Goal: Use online tool/utility: Utilize a website feature to perform a specific function

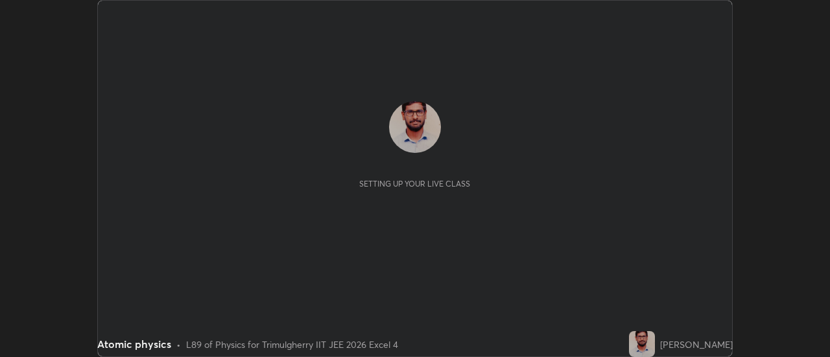
scroll to position [357, 829]
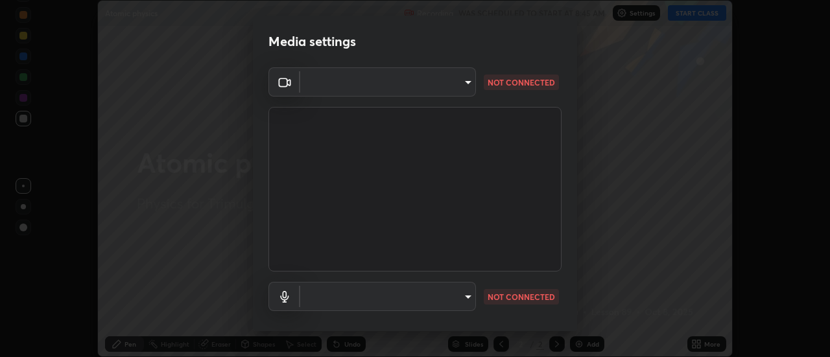
click at [465, 86] on body "Erase all Atomic physics Recording WAS SCHEDULED TO START AT 8:45 AM Settings S…" at bounding box center [415, 178] width 830 height 357
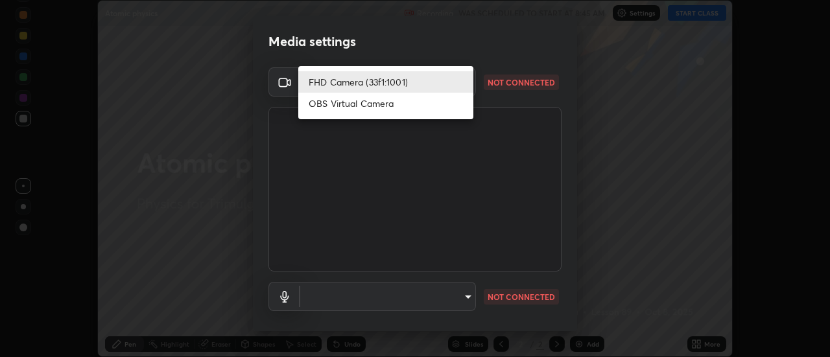
click at [369, 103] on li "OBS Virtual Camera" at bounding box center [385, 103] width 175 height 21
type input "8a09bce271fc72e3dba3da3eab112ba9ef84d04c6275b626c5e7680db31f88a3"
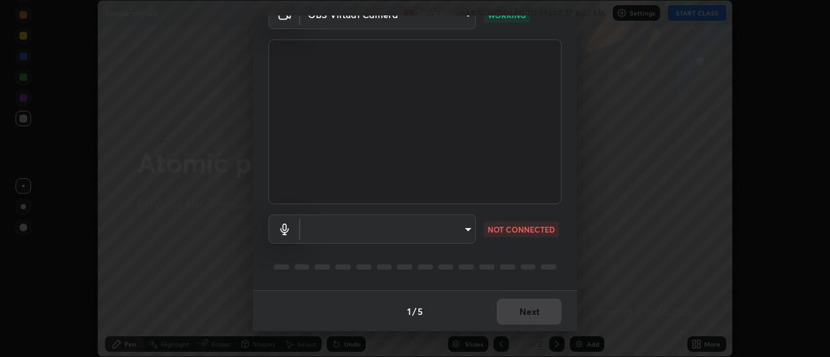
scroll to position [68, 0]
click at [471, 222] on body "Erase all Atomic physics Recording WAS SCHEDULED TO START AT 8:45 AM Settings S…" at bounding box center [415, 178] width 830 height 357
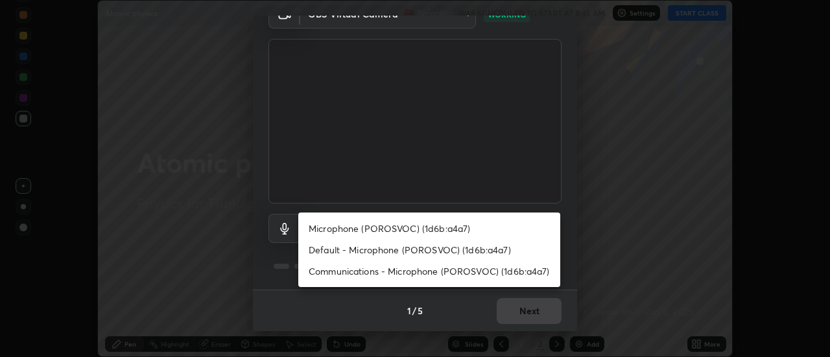
click at [428, 224] on li "Microphone (POROSVOC) (1d6b:a4a7)" at bounding box center [429, 228] width 262 height 21
type input "af14edc8aa4c1d8257e32856e5bd33ebc241bbd4f469292559c0d93952dc5335"
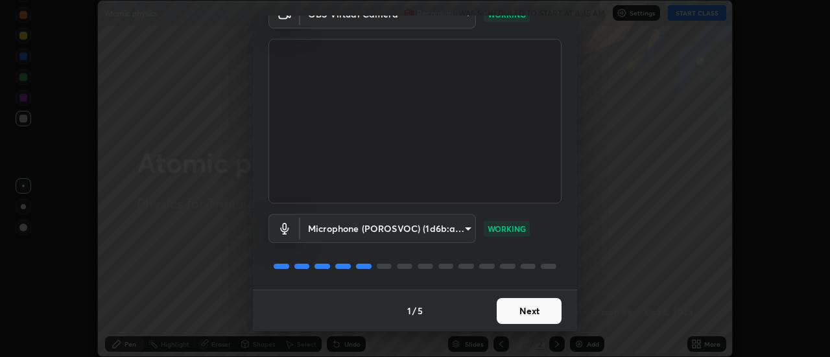
click at [519, 310] on button "Next" at bounding box center [529, 311] width 65 height 26
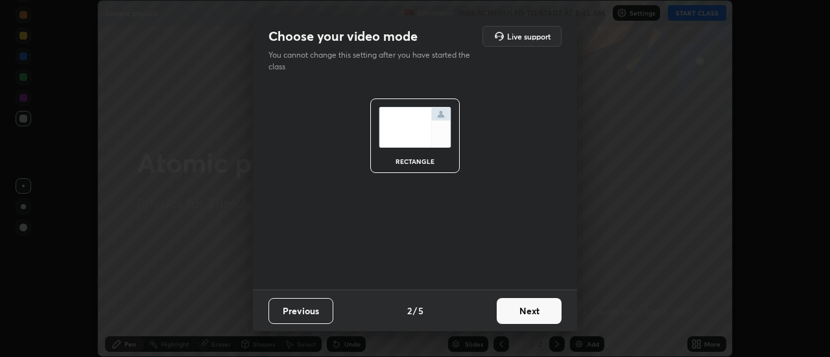
click at [533, 310] on button "Next" at bounding box center [529, 311] width 65 height 26
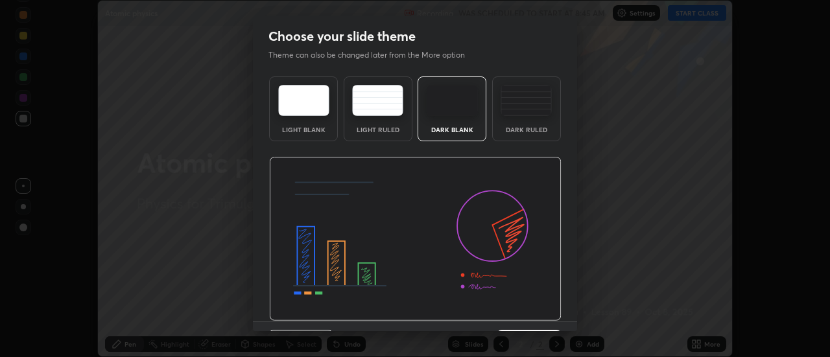
scroll to position [32, 0]
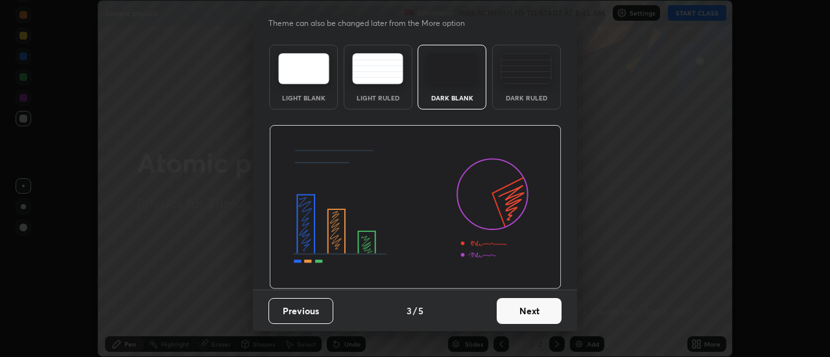
click at [532, 314] on button "Next" at bounding box center [529, 311] width 65 height 26
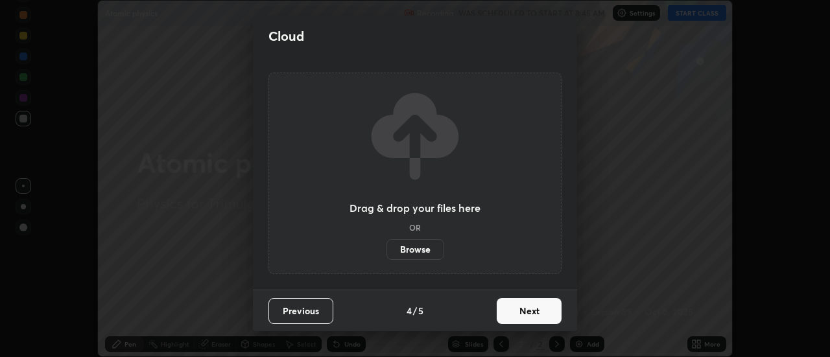
click at [529, 315] on button "Next" at bounding box center [529, 311] width 65 height 26
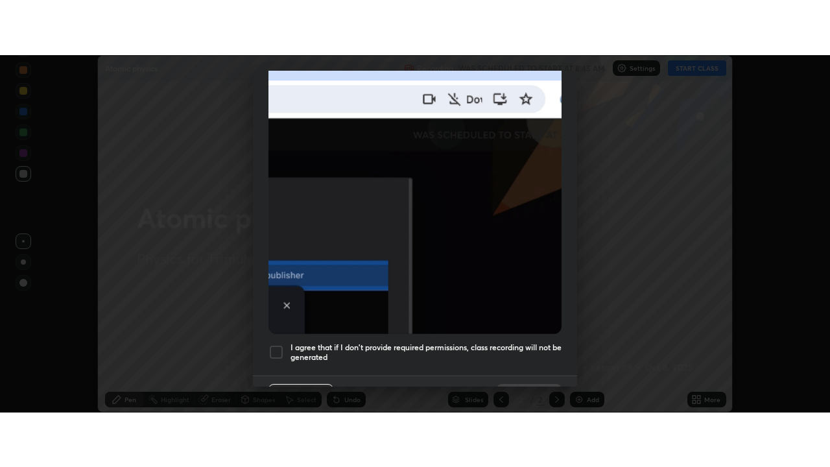
scroll to position [333, 0]
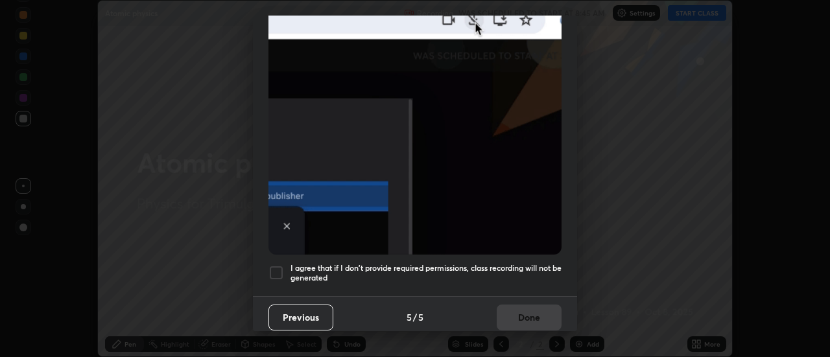
click at [277, 266] on div at bounding box center [276, 273] width 16 height 16
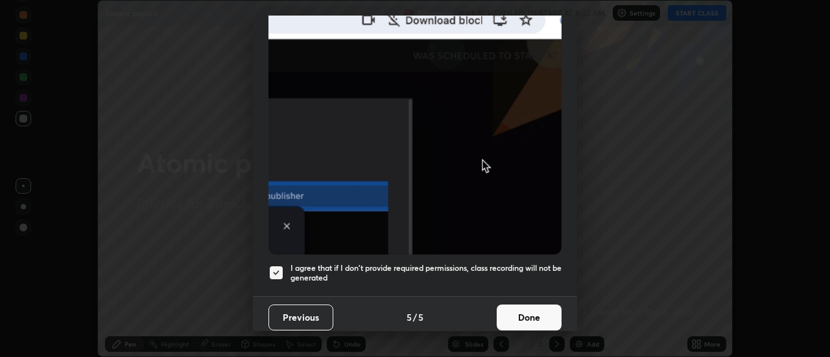
click at [527, 311] on button "Done" at bounding box center [529, 318] width 65 height 26
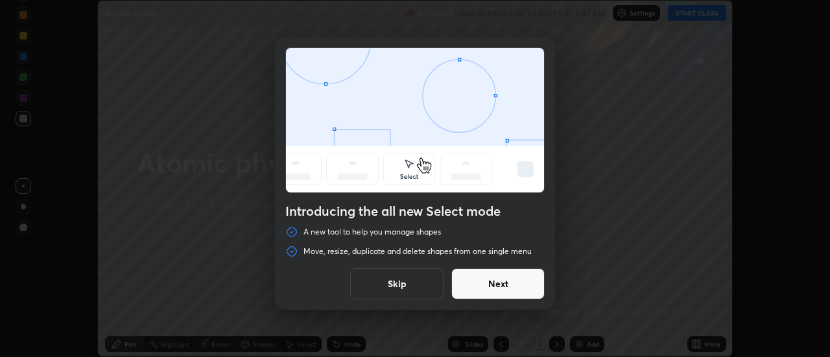
click at [521, 286] on button "Next" at bounding box center [497, 283] width 93 height 31
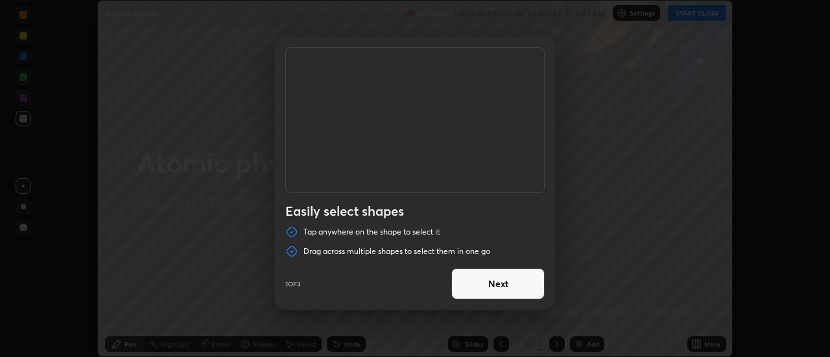
click at [515, 282] on button "Next" at bounding box center [497, 283] width 93 height 31
click at [510, 284] on button "Next" at bounding box center [497, 283] width 93 height 31
click at [512, 283] on button "Done" at bounding box center [497, 283] width 93 height 31
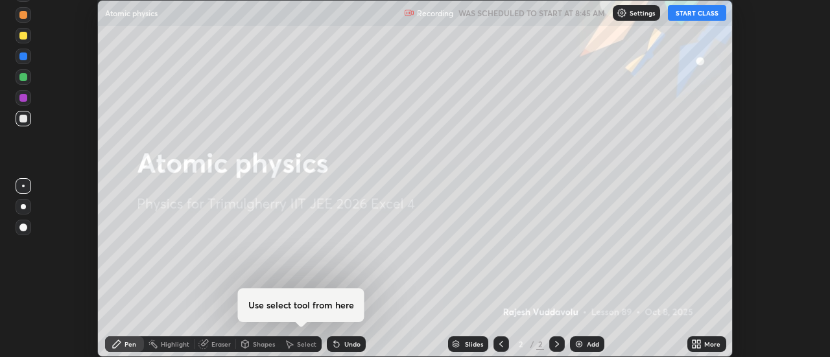
click at [693, 14] on button "START CLASS" at bounding box center [697, 13] width 58 height 16
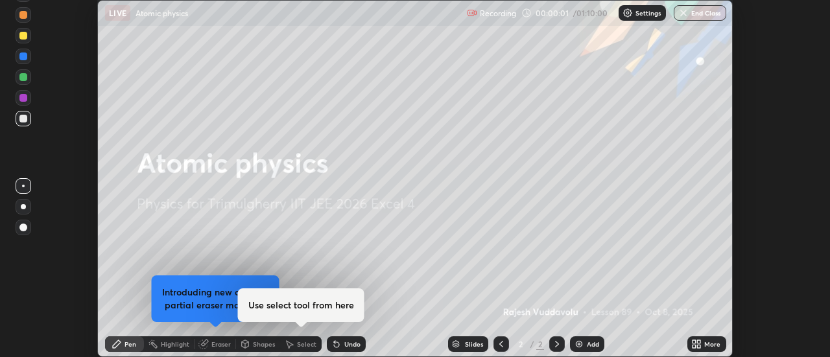
click at [706, 345] on div "More" at bounding box center [712, 344] width 16 height 6
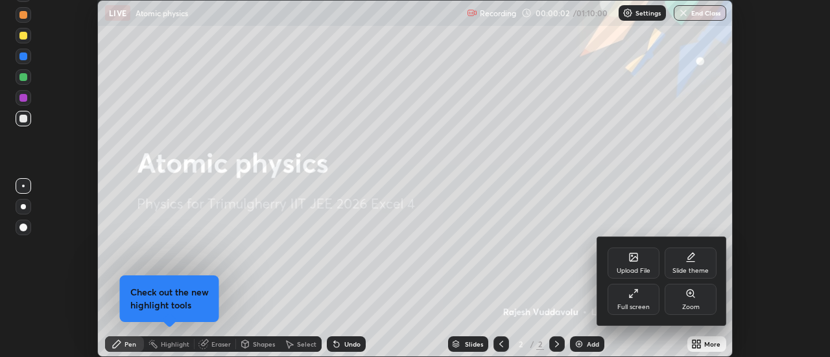
click at [642, 296] on div "Full screen" at bounding box center [633, 299] width 52 height 31
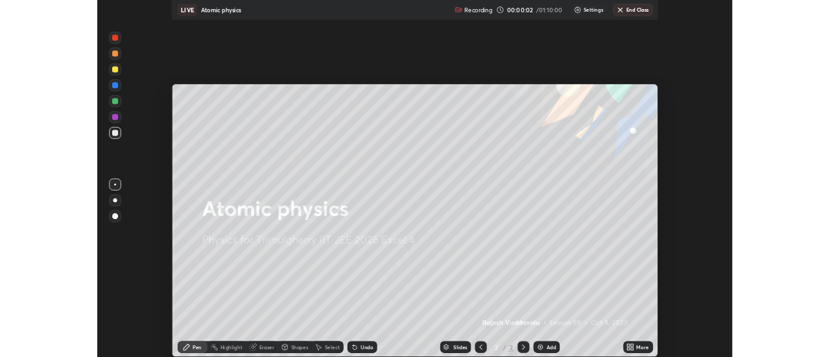
scroll to position [467, 830]
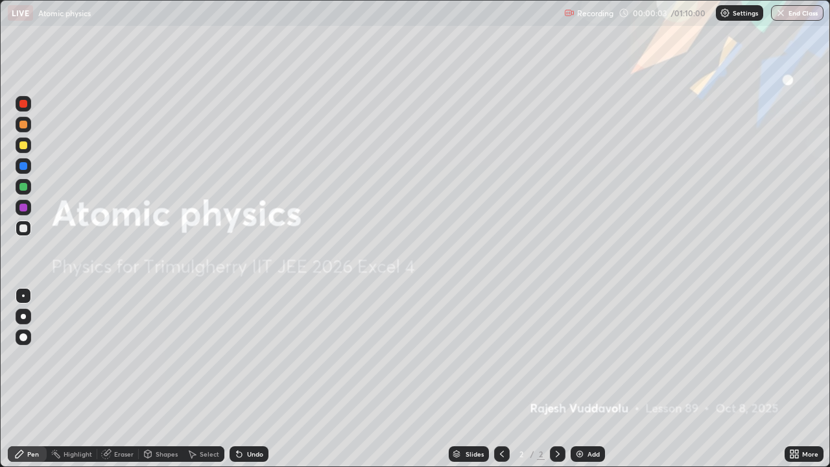
click at [593, 357] on div "Add" at bounding box center [593, 454] width 12 height 6
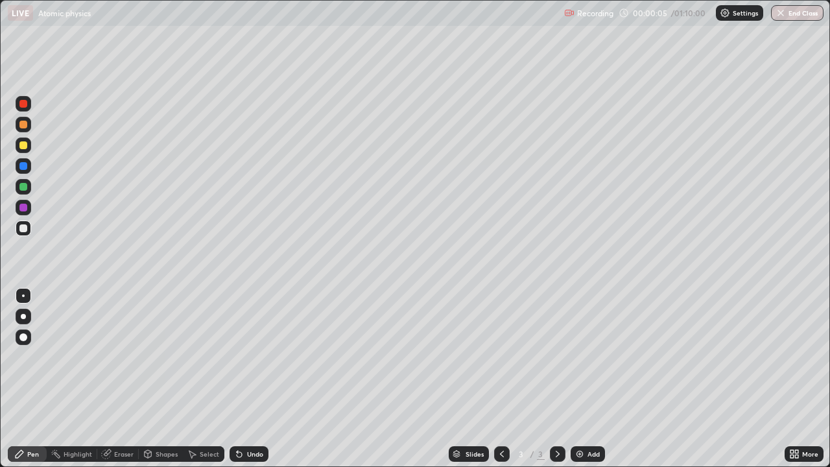
click at [791, 357] on icon at bounding box center [791, 451] width 3 height 3
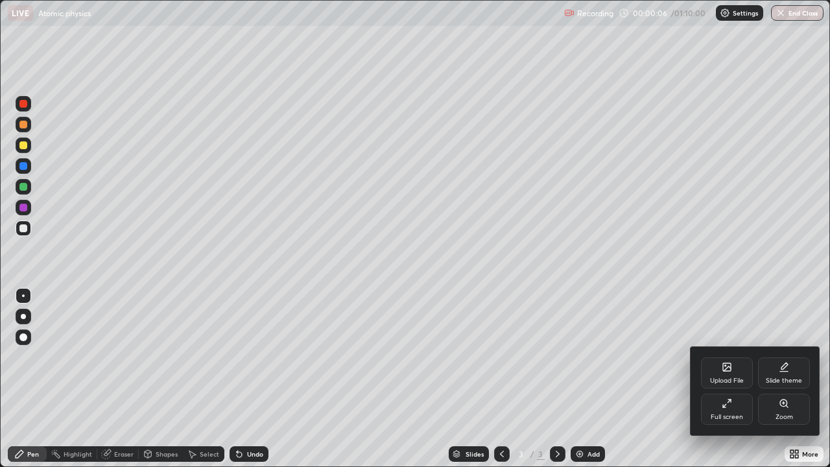
click at [727, 357] on div "Full screen" at bounding box center [727, 409] width 52 height 31
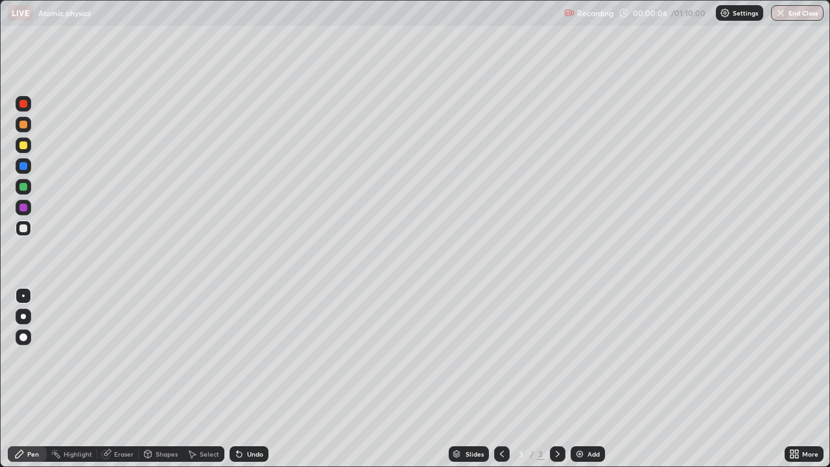
scroll to position [64472, 63999]
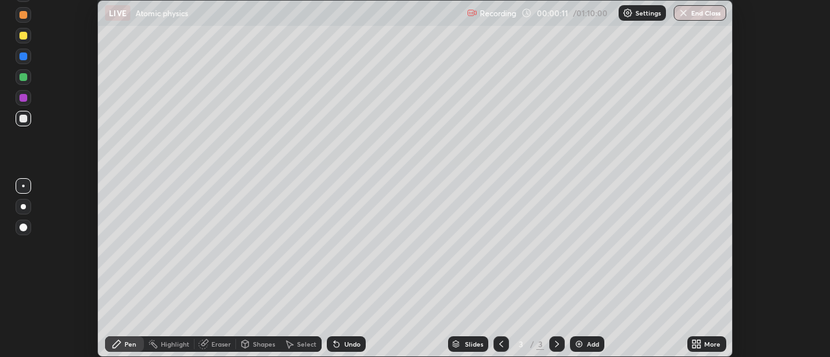
click at [699, 346] on icon at bounding box center [699, 346] width 3 height 3
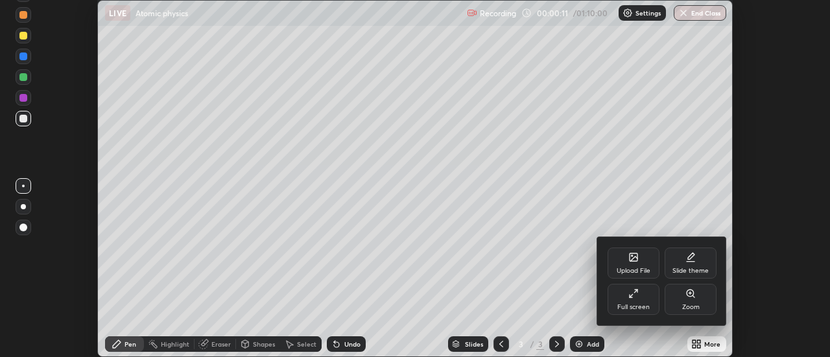
click at [635, 304] on div "Full screen" at bounding box center [633, 307] width 32 height 6
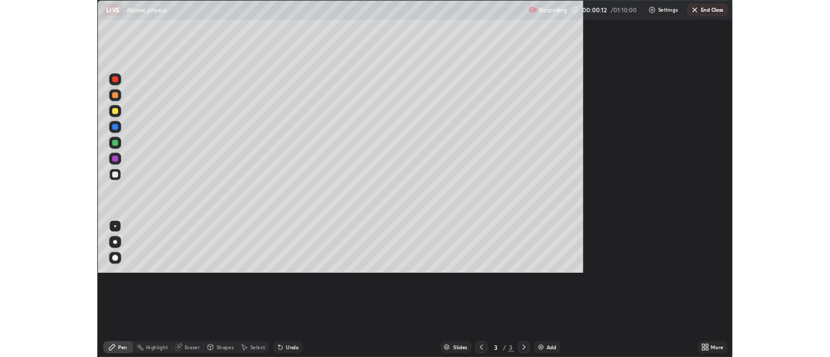
scroll to position [467, 830]
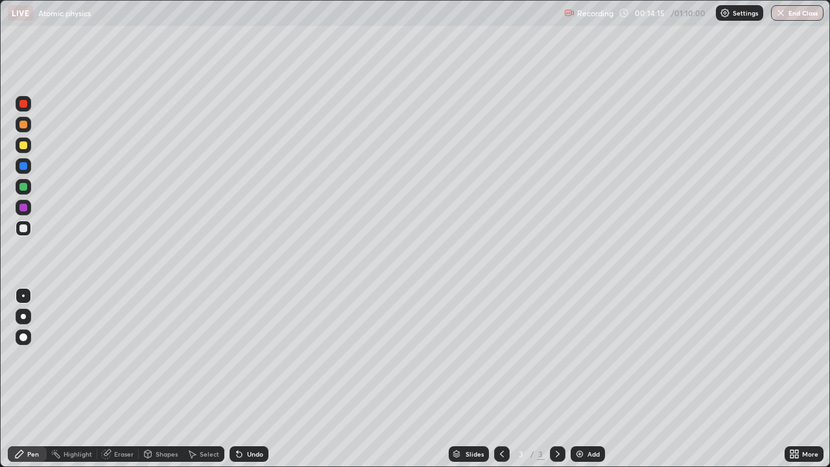
click at [251, 357] on div "Undo" at bounding box center [255, 454] width 16 height 6
click at [252, 357] on div "Undo" at bounding box center [255, 454] width 16 height 6
click at [254, 357] on div "Undo" at bounding box center [248, 454] width 39 height 16
click at [255, 357] on div "Undo" at bounding box center [248, 454] width 39 height 16
click at [117, 357] on div "Eraser" at bounding box center [123, 454] width 19 height 6
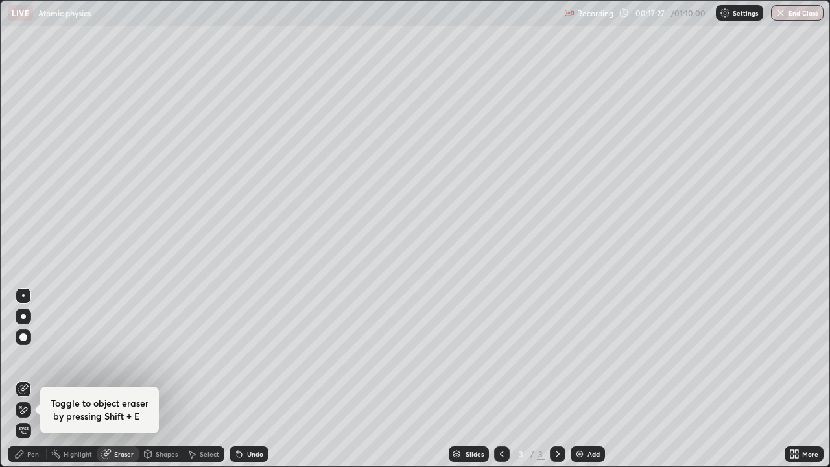
click at [22, 357] on icon at bounding box center [20, 454] width 8 height 8
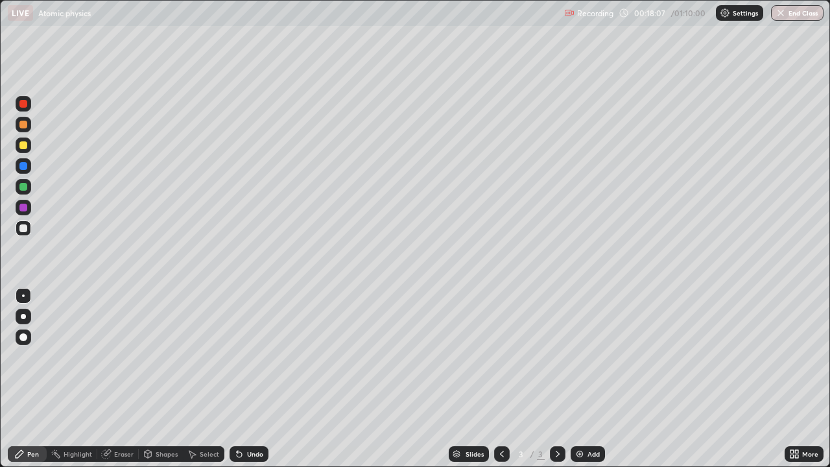
click at [124, 357] on div "Eraser" at bounding box center [123, 454] width 19 height 6
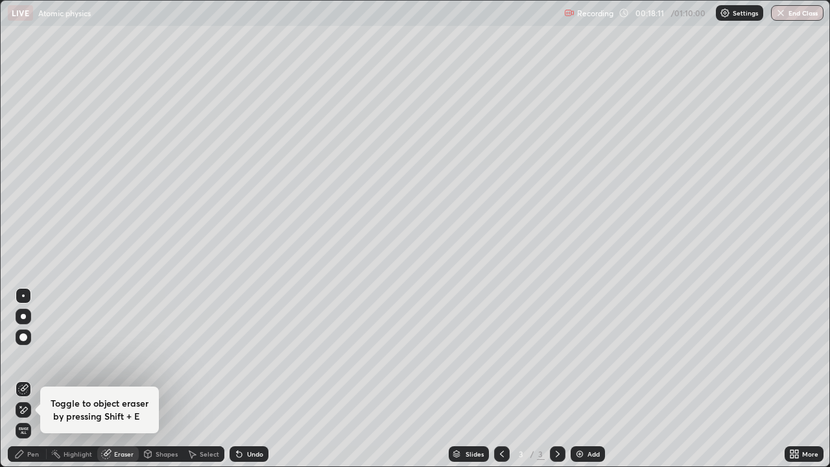
click at [32, 357] on div "Pen" at bounding box center [33, 454] width 12 height 6
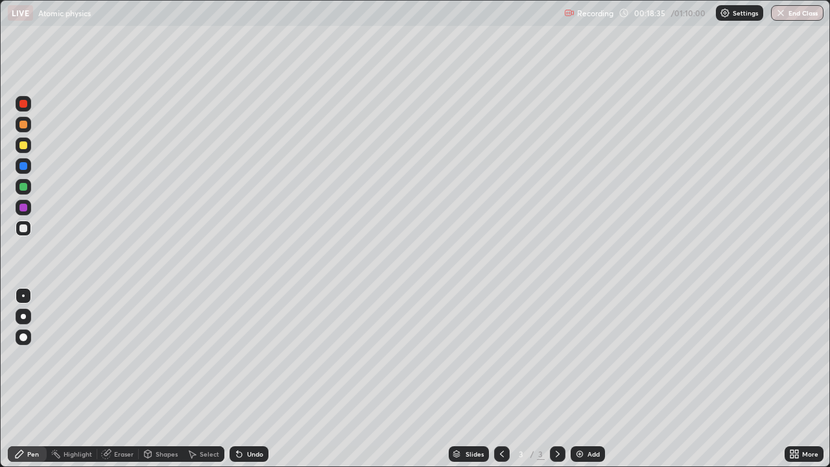
click at [26, 142] on div at bounding box center [23, 145] width 8 height 8
click at [117, 357] on div "Eraser" at bounding box center [123, 454] width 19 height 6
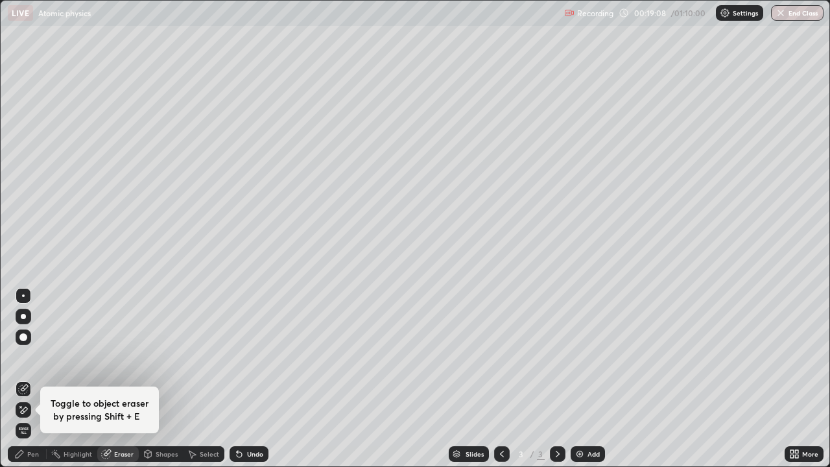
click at [205, 357] on div "Select" at bounding box center [209, 454] width 19 height 6
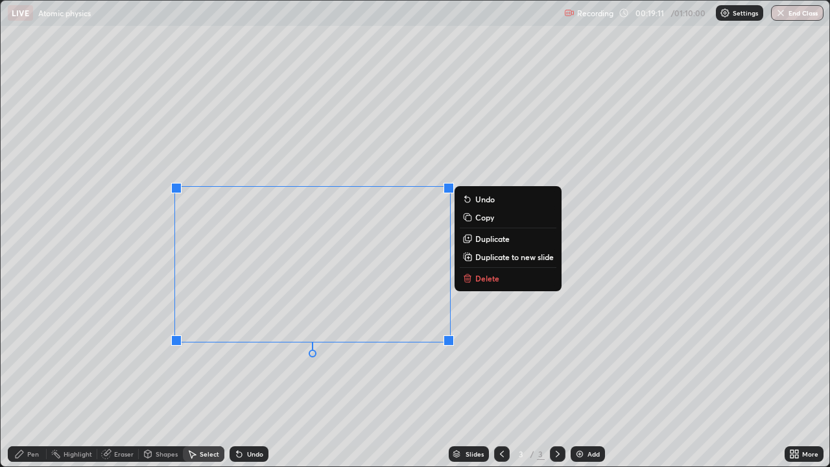
click at [491, 284] on button "Delete" at bounding box center [508, 278] width 97 height 16
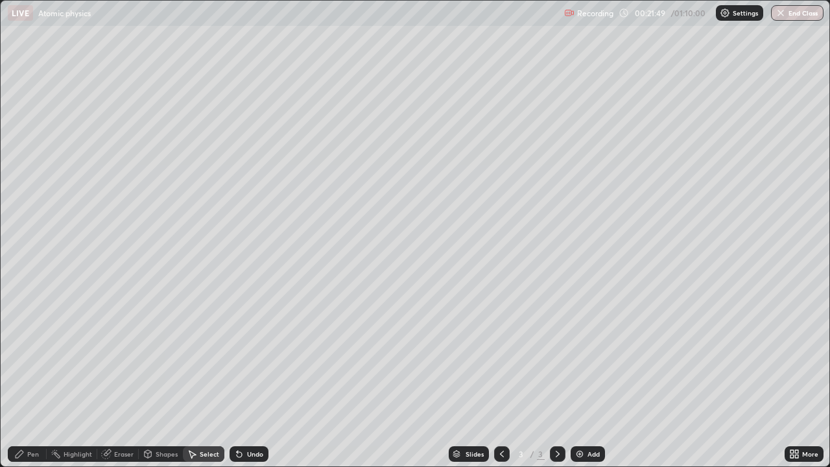
click at [25, 357] on div "Pen" at bounding box center [27, 454] width 39 height 16
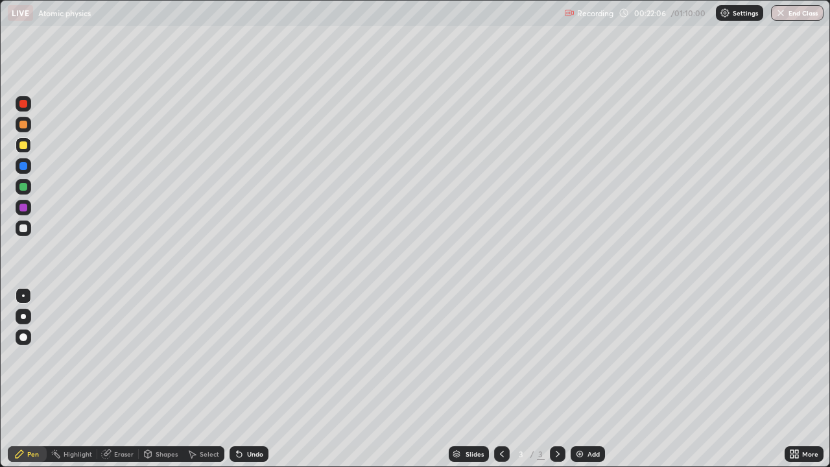
click at [242, 357] on icon at bounding box center [239, 454] width 10 height 10
click at [248, 357] on div "Undo" at bounding box center [255, 454] width 16 height 6
click at [24, 233] on div at bounding box center [24, 228] width 16 height 16
click at [119, 357] on div "Eraser" at bounding box center [123, 454] width 19 height 6
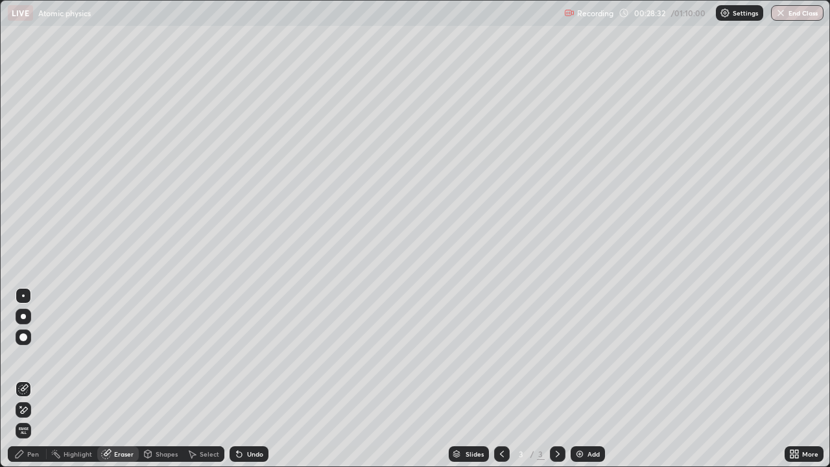
click at [41, 357] on div "Pen" at bounding box center [27, 454] width 39 height 16
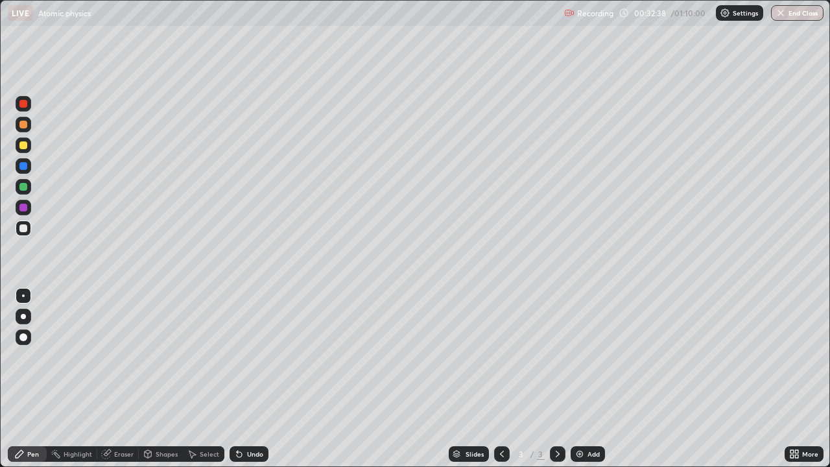
click at [587, 357] on div "Add" at bounding box center [587, 454] width 34 height 16
click at [115, 357] on div "Eraser" at bounding box center [123, 454] width 19 height 6
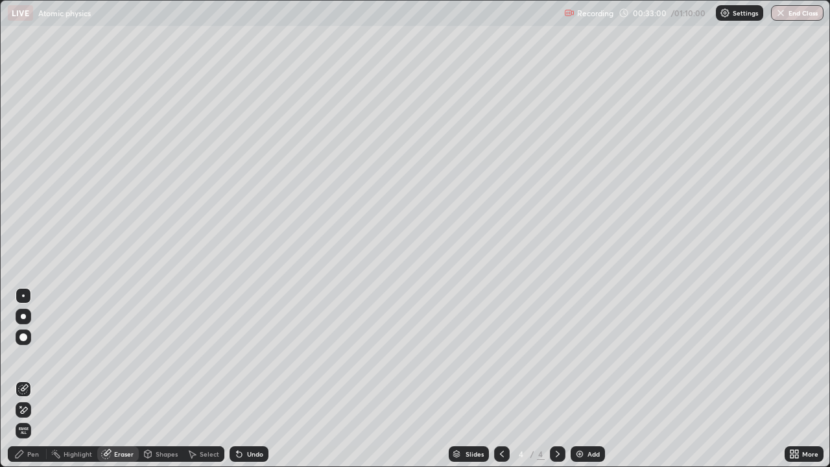
click at [27, 357] on div "Pen" at bounding box center [33, 454] width 12 height 6
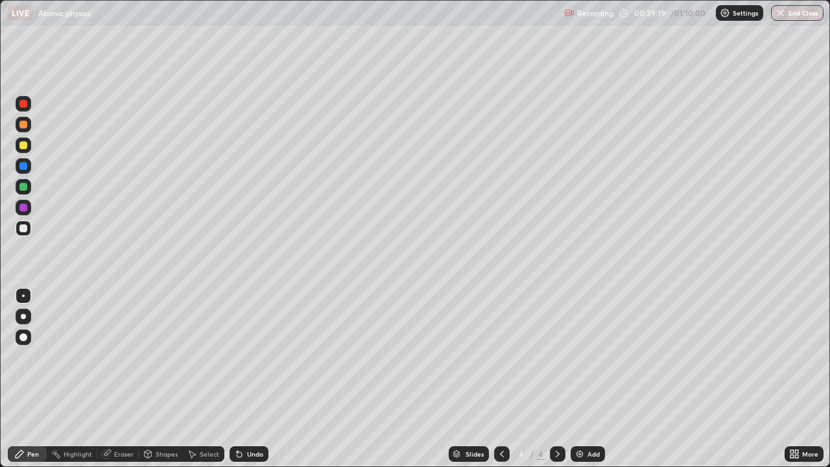
click at [207, 357] on div "Select" at bounding box center [209, 454] width 19 height 6
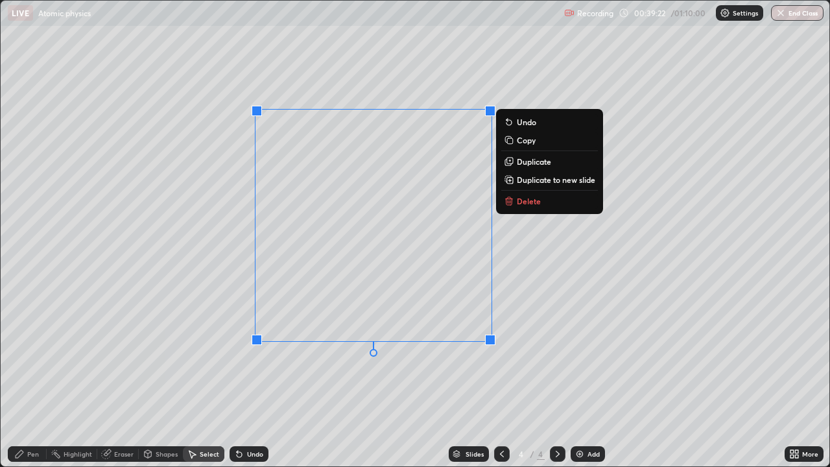
click at [524, 200] on p "Delete" at bounding box center [529, 201] width 24 height 10
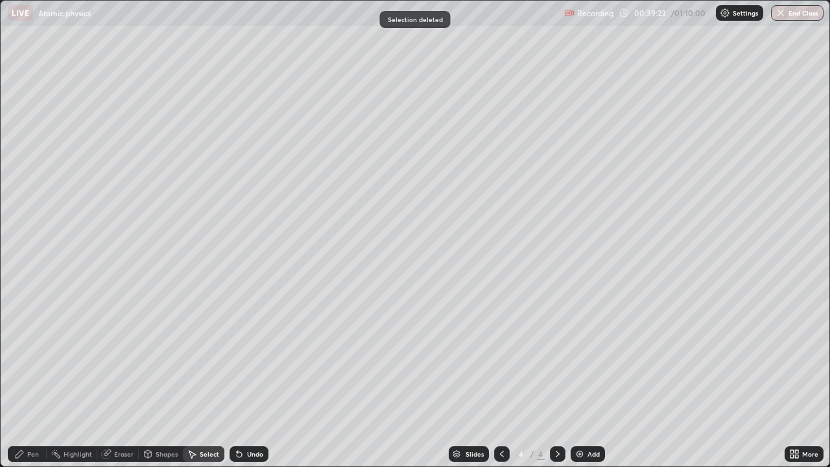
click at [84, 357] on div "Highlight" at bounding box center [78, 454] width 29 height 6
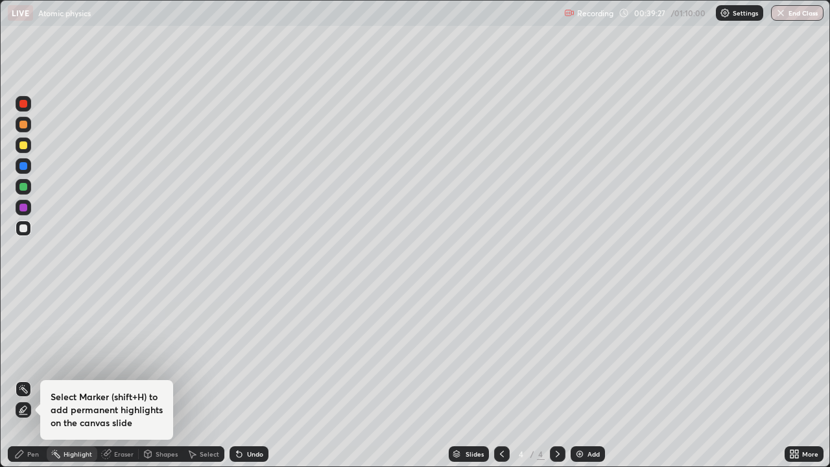
click at [24, 357] on div "Pen" at bounding box center [27, 454] width 39 height 16
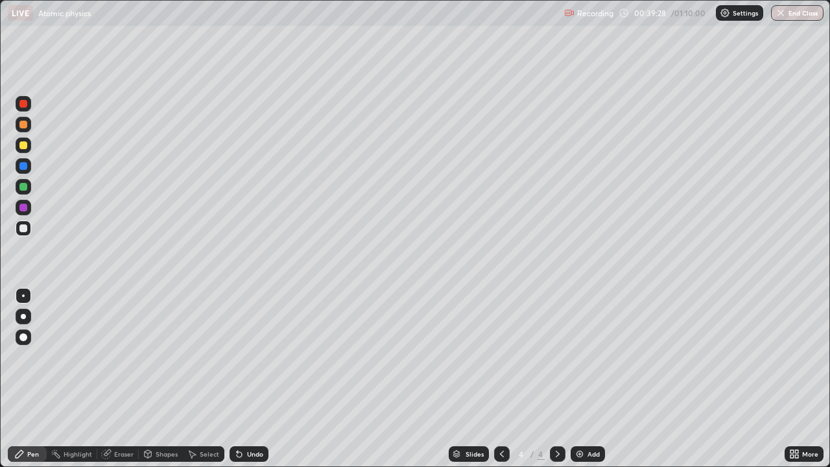
click at [23, 296] on div at bounding box center [23, 295] width 3 height 3
click at [592, 357] on div "Add" at bounding box center [593, 454] width 12 height 6
click at [251, 357] on div "Undo" at bounding box center [255, 454] width 16 height 6
click at [250, 357] on div "Undo" at bounding box center [255, 454] width 16 height 6
click at [247, 357] on div "Undo" at bounding box center [255, 454] width 16 height 6
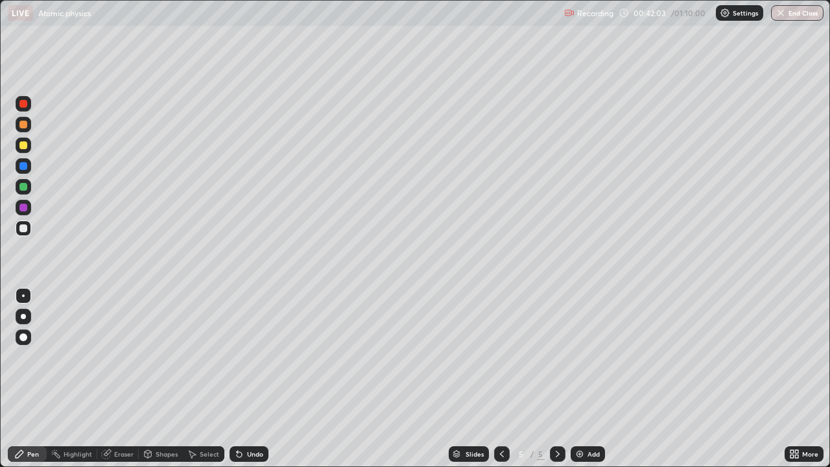
click at [244, 357] on div "Undo" at bounding box center [248, 454] width 39 height 16
click at [245, 357] on div "Undo" at bounding box center [248, 454] width 39 height 16
click at [246, 357] on div "Undo" at bounding box center [248, 454] width 39 height 16
click at [248, 357] on div "Undo" at bounding box center [248, 454] width 39 height 16
click at [249, 357] on div "Undo" at bounding box center [255, 454] width 16 height 6
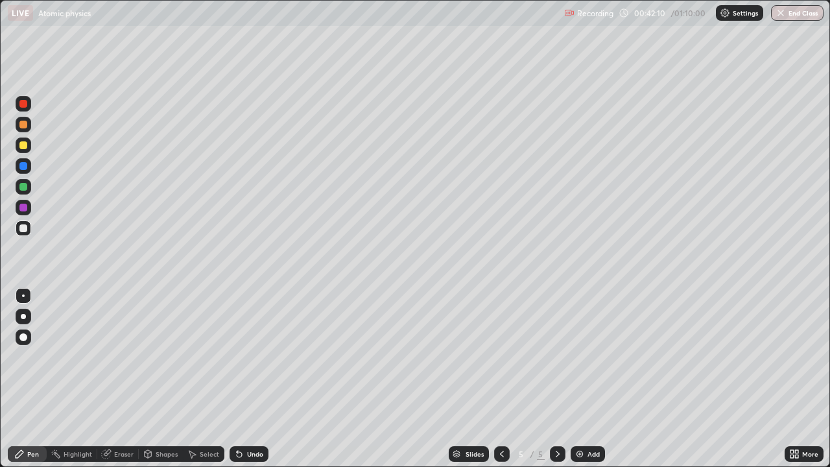
click at [246, 357] on div "Undo" at bounding box center [248, 454] width 39 height 16
click at [247, 357] on div "Undo" at bounding box center [255, 454] width 16 height 6
click at [248, 357] on div "Undo" at bounding box center [255, 454] width 16 height 6
click at [242, 357] on icon at bounding box center [239, 454] width 10 height 10
click at [122, 357] on div "Eraser" at bounding box center [123, 454] width 19 height 6
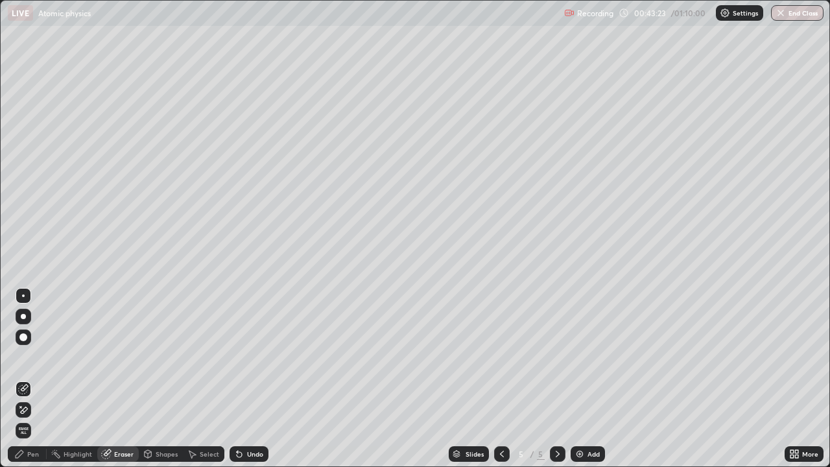
click at [43, 357] on div "Pen" at bounding box center [27, 454] width 39 height 16
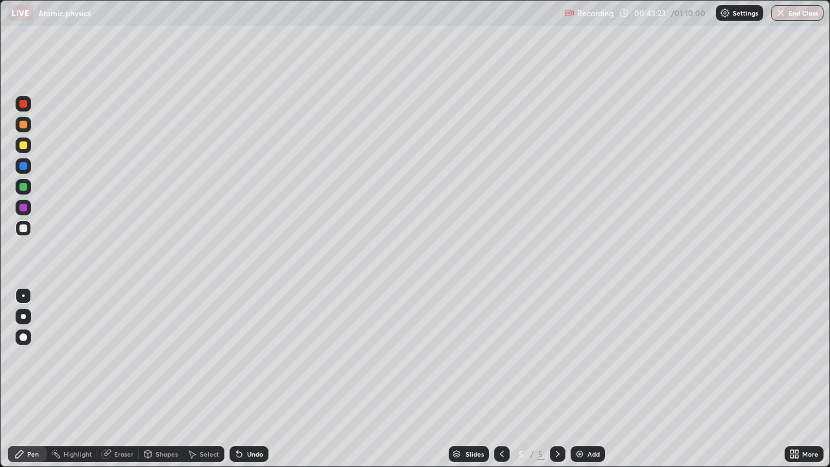
click at [33, 357] on div "Pen" at bounding box center [33, 454] width 12 height 6
click at [122, 357] on div "Eraser" at bounding box center [123, 454] width 19 height 6
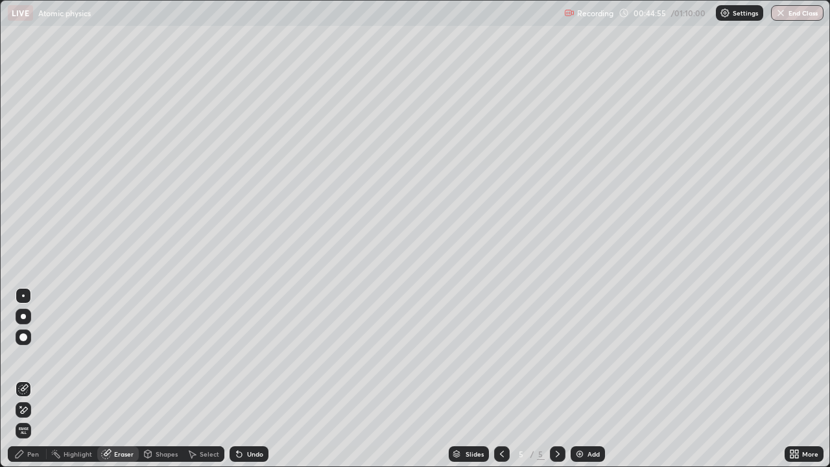
click at [29, 357] on div "Pen" at bounding box center [27, 454] width 39 height 16
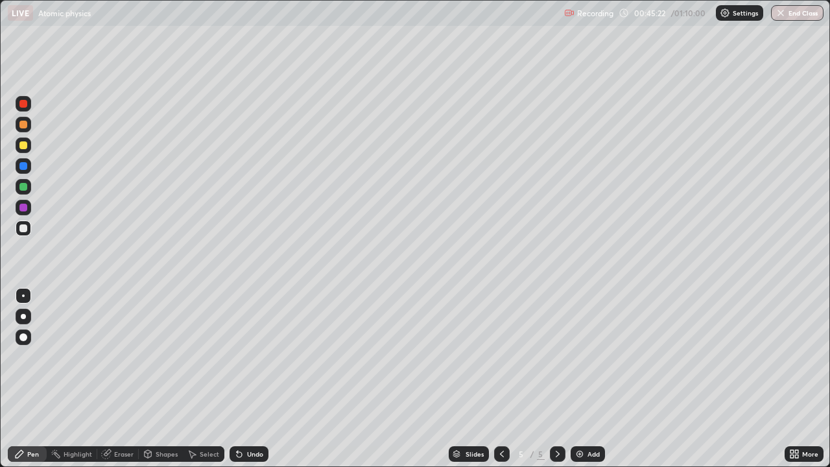
click at [248, 357] on div "Undo" at bounding box center [255, 454] width 16 height 6
click at [249, 357] on div "Undo" at bounding box center [255, 454] width 16 height 6
click at [248, 357] on div "Undo" at bounding box center [248, 454] width 39 height 16
click at [248, 357] on div "Undo" at bounding box center [255, 454] width 16 height 6
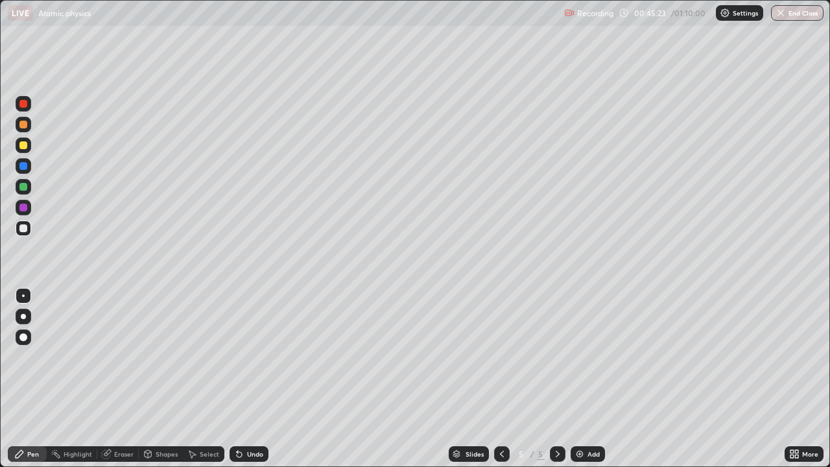
click at [248, 357] on div "Undo" at bounding box center [255, 454] width 16 height 6
click at [249, 357] on div "Undo" at bounding box center [248, 454] width 39 height 16
click at [248, 357] on div "Undo" at bounding box center [248, 454] width 39 height 16
click at [251, 357] on div "Undo" at bounding box center [255, 454] width 16 height 6
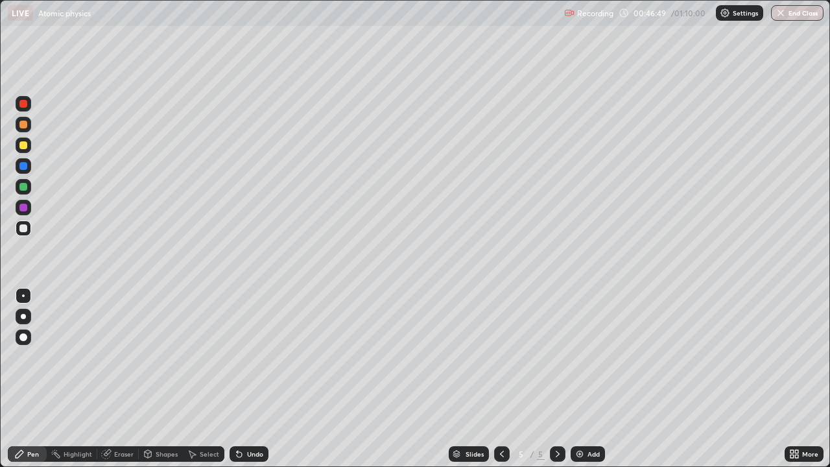
click at [255, 357] on div "Undo" at bounding box center [255, 454] width 16 height 6
click at [250, 357] on div "Undo" at bounding box center [255, 454] width 16 height 6
click at [254, 357] on div "Undo" at bounding box center [255, 454] width 16 height 6
click at [252, 357] on div "Undo" at bounding box center [255, 454] width 16 height 6
click at [255, 357] on div "Undo" at bounding box center [255, 454] width 16 height 6
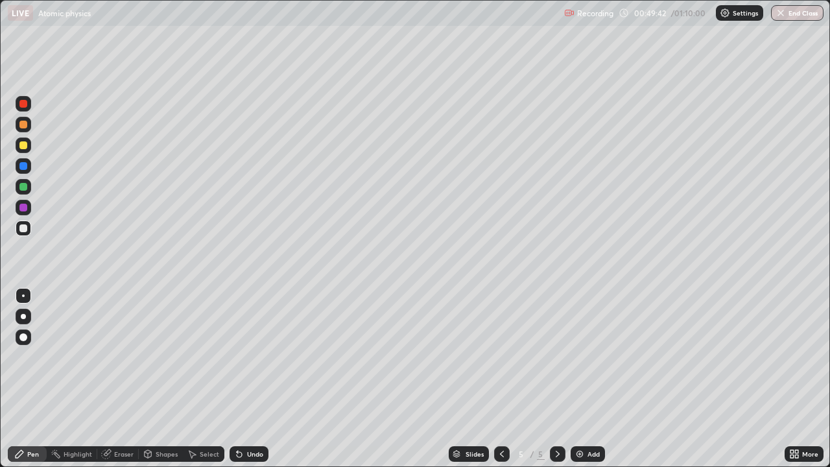
click at [252, 357] on div "Undo" at bounding box center [255, 454] width 16 height 6
click at [203, 357] on div "Select" at bounding box center [209, 454] width 19 height 6
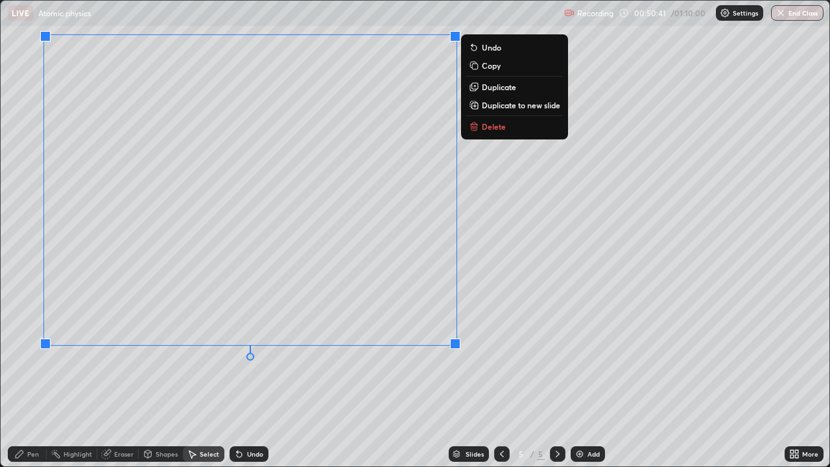
click at [478, 125] on icon at bounding box center [474, 126] width 10 height 10
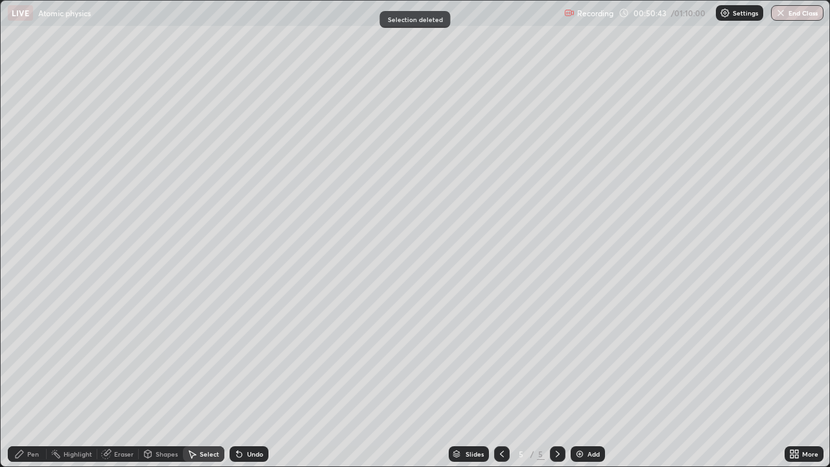
click at [32, 357] on div "Pen" at bounding box center [33, 454] width 12 height 6
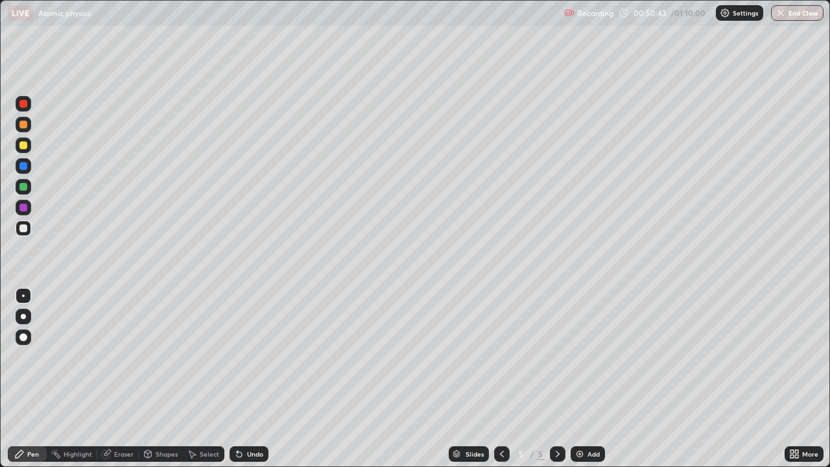
click at [124, 357] on div "Eraser" at bounding box center [117, 454] width 41 height 16
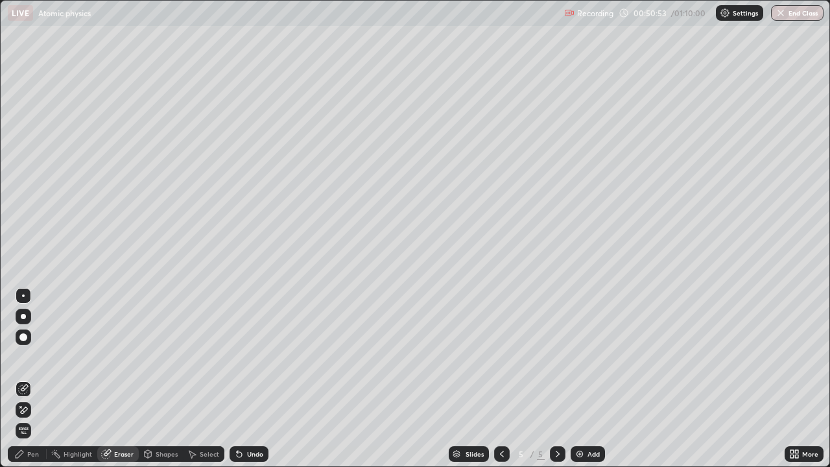
click at [31, 357] on div "Pen" at bounding box center [33, 454] width 12 height 6
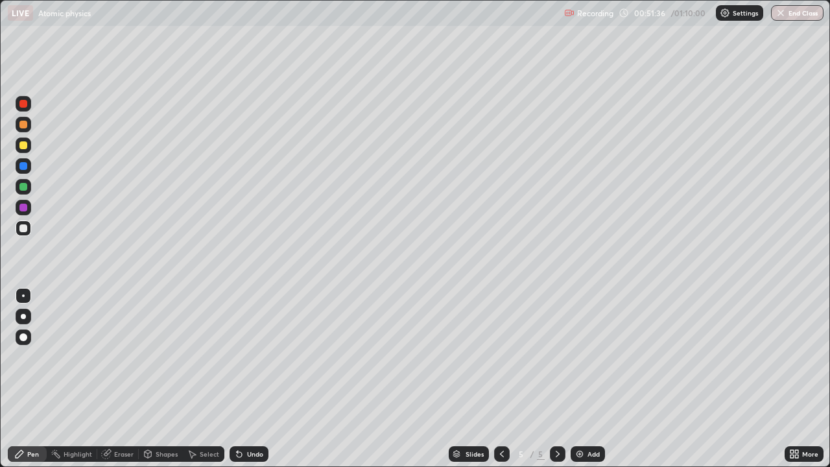
click at [117, 357] on div "Eraser" at bounding box center [123, 454] width 19 height 6
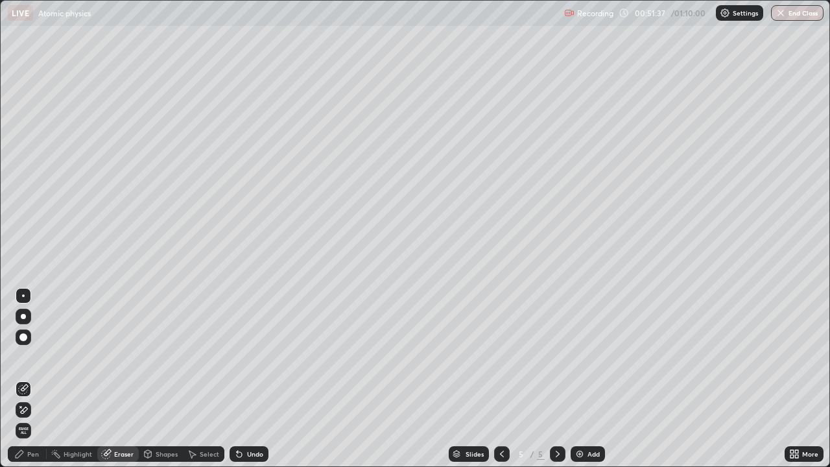
click at [32, 357] on div "Pen" at bounding box center [27, 454] width 39 height 16
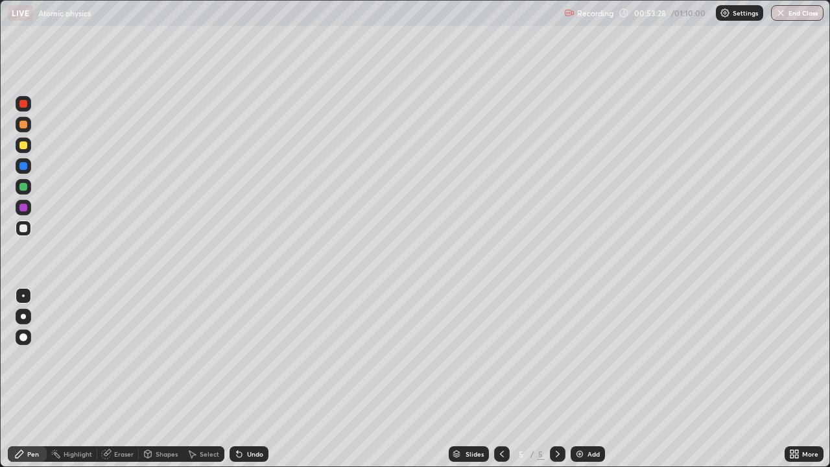
click at [253, 357] on div "Undo" at bounding box center [255, 454] width 16 height 6
click at [122, 357] on div "Eraser" at bounding box center [123, 454] width 19 height 6
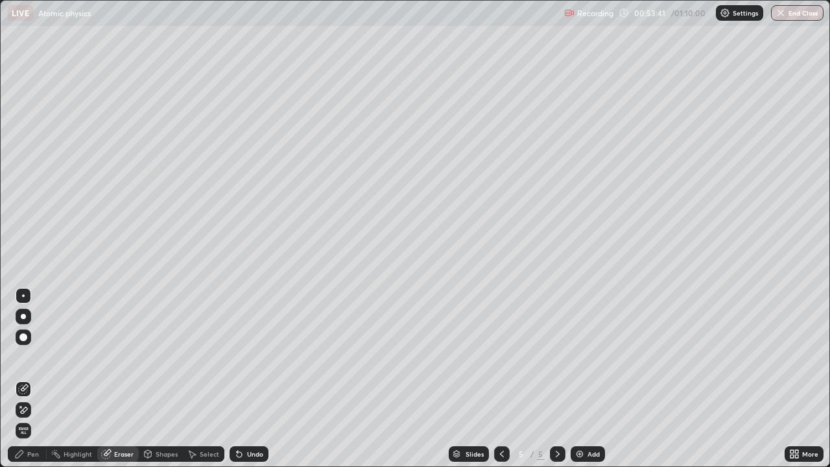
click at [25, 357] on div "Pen" at bounding box center [27, 454] width 39 height 16
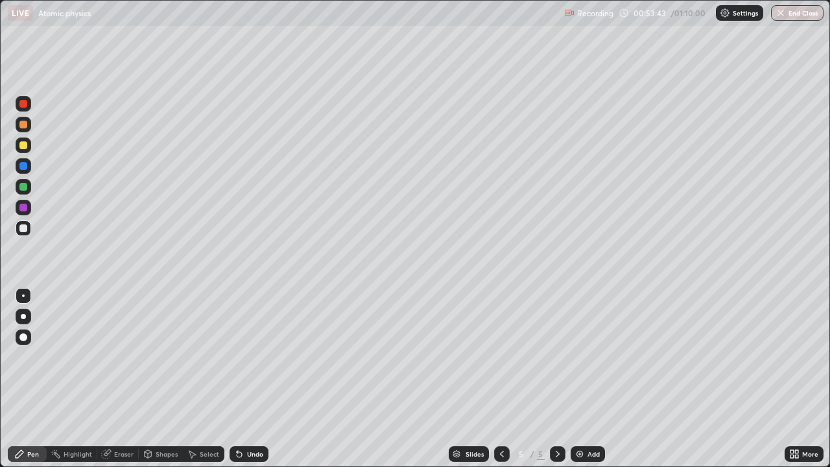
click at [206, 357] on div "Select" at bounding box center [209, 454] width 19 height 6
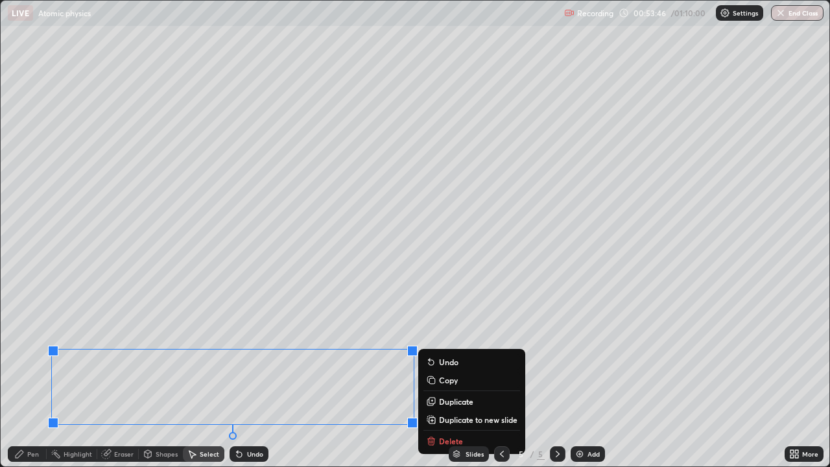
click at [447, 357] on p "Delete" at bounding box center [451, 441] width 24 height 10
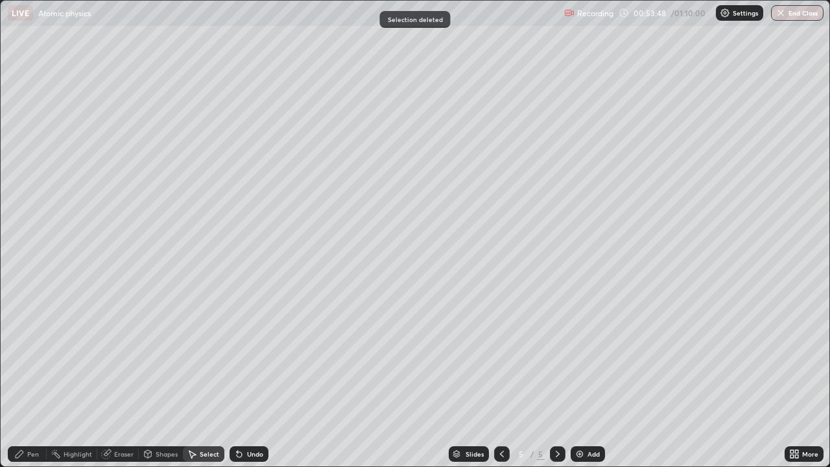
click at [23, 357] on icon at bounding box center [19, 454] width 10 height 10
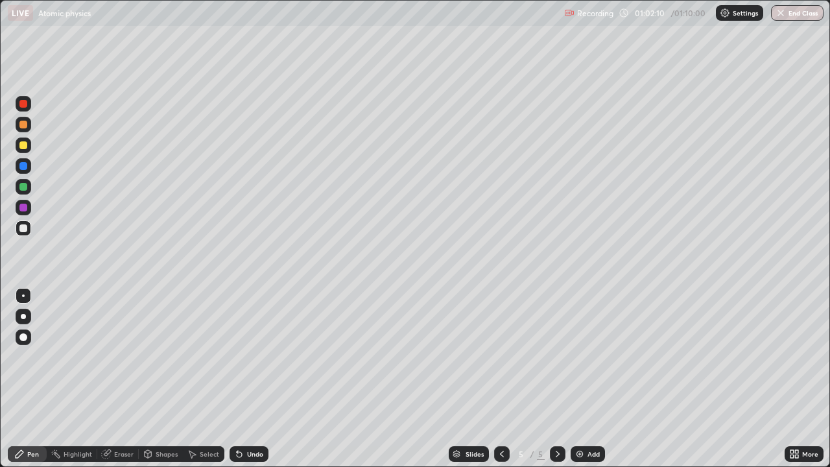
click at [587, 357] on div "Add" at bounding box center [587, 454] width 34 height 16
click at [123, 357] on div "Eraser" at bounding box center [123, 454] width 19 height 6
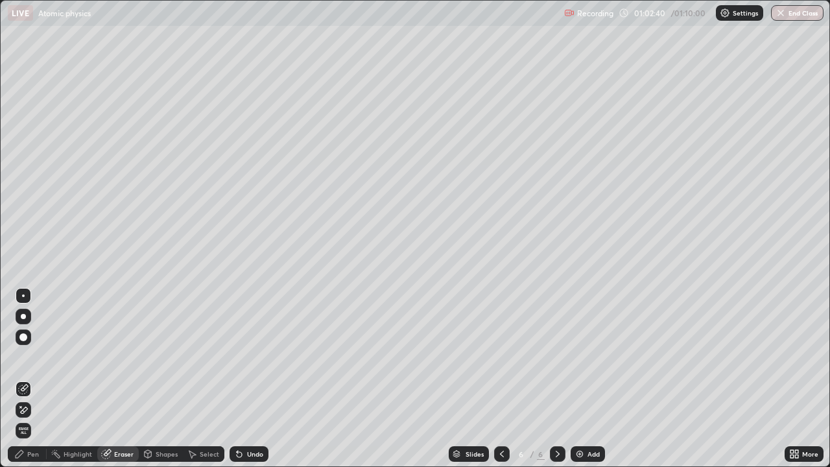
click at [32, 357] on div "Pen" at bounding box center [33, 454] width 12 height 6
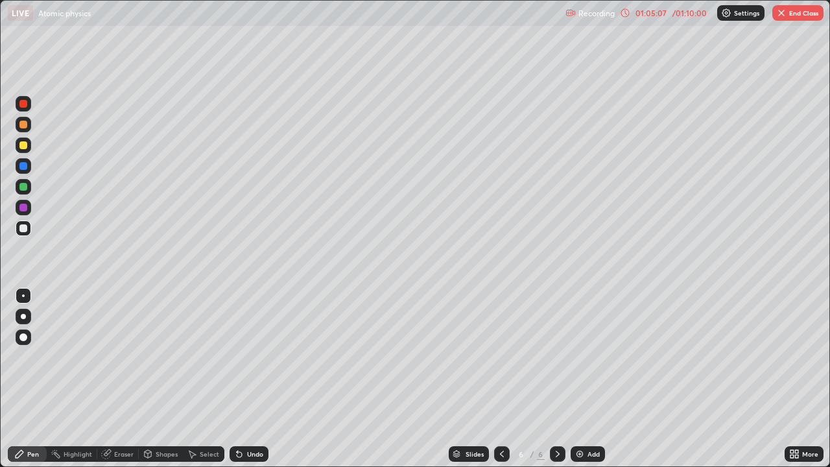
click at [743, 14] on p "Settings" at bounding box center [746, 13] width 25 height 6
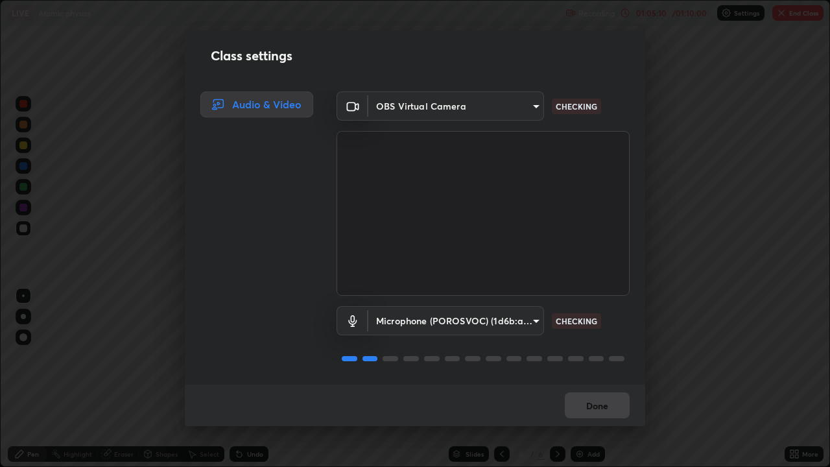
click at [677, 41] on div "Class settings Audio & Video OBS Virtual Camera 8a09bce271fc72e3dba3da3eab112ba…" at bounding box center [415, 233] width 830 height 467
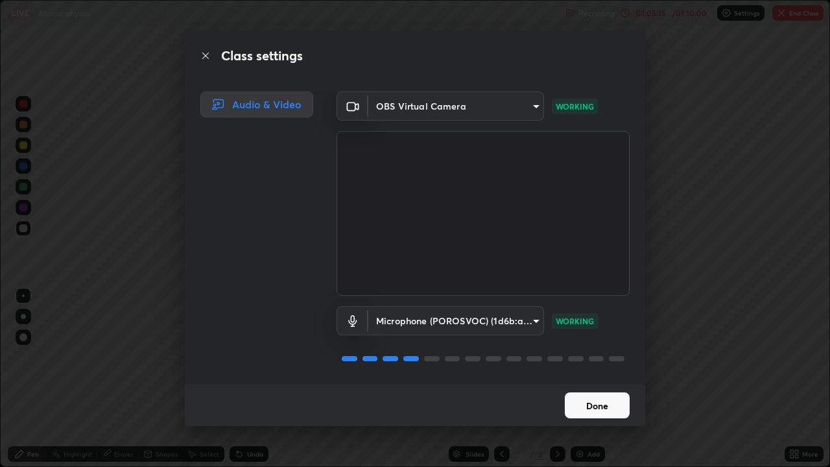
click at [589, 357] on button "Done" at bounding box center [597, 405] width 65 height 26
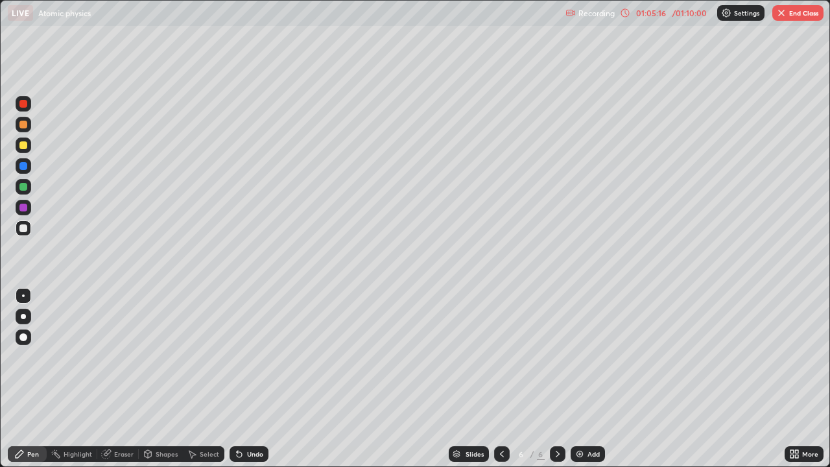
click at [687, 16] on div "/ 01:10:00" at bounding box center [689, 13] width 40 height 8
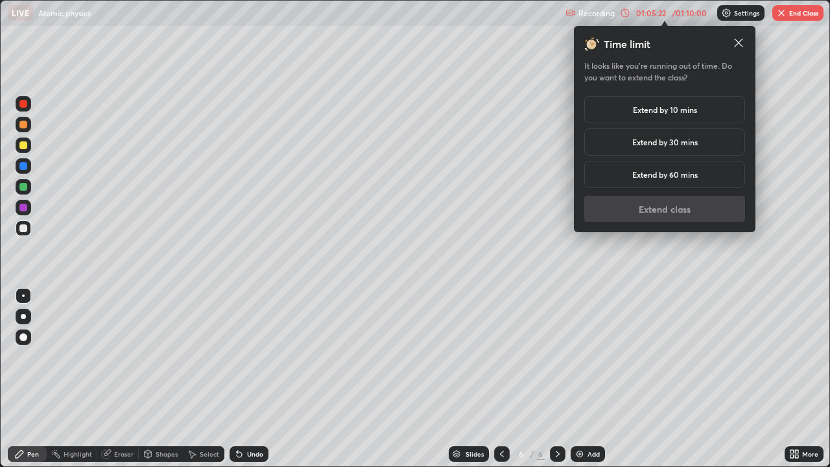
click at [652, 112] on h5 "Extend by 10 mins" at bounding box center [665, 110] width 64 height 12
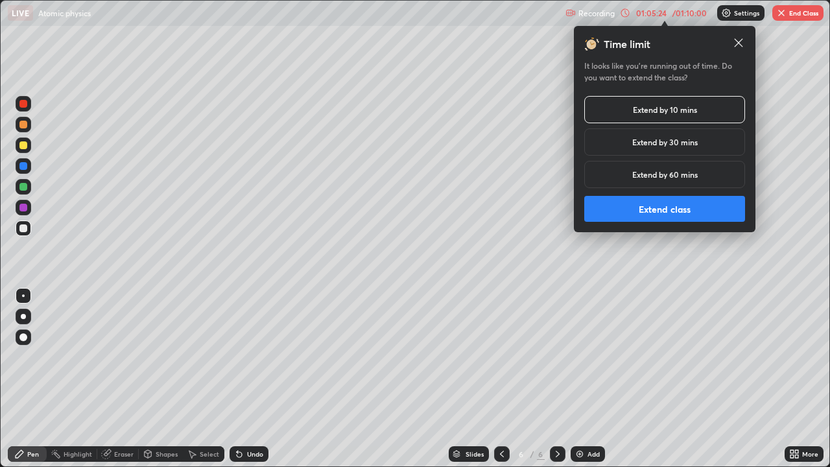
click at [658, 209] on button "Extend class" at bounding box center [664, 209] width 161 height 26
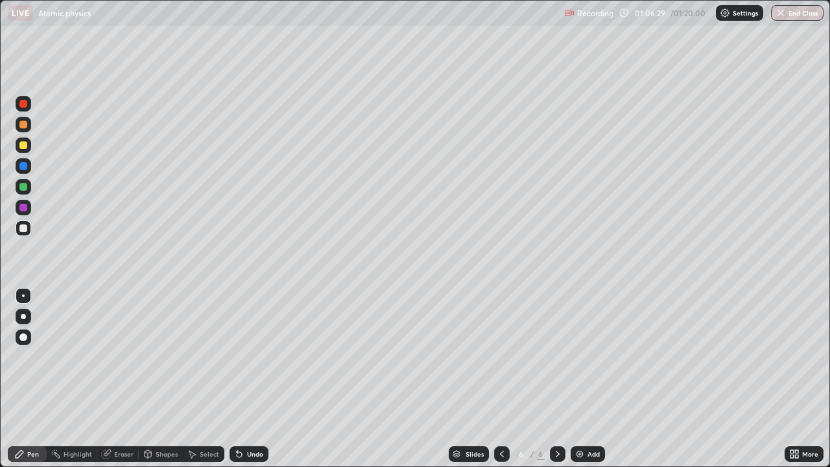
click at [119, 357] on div "Eraser" at bounding box center [123, 454] width 19 height 6
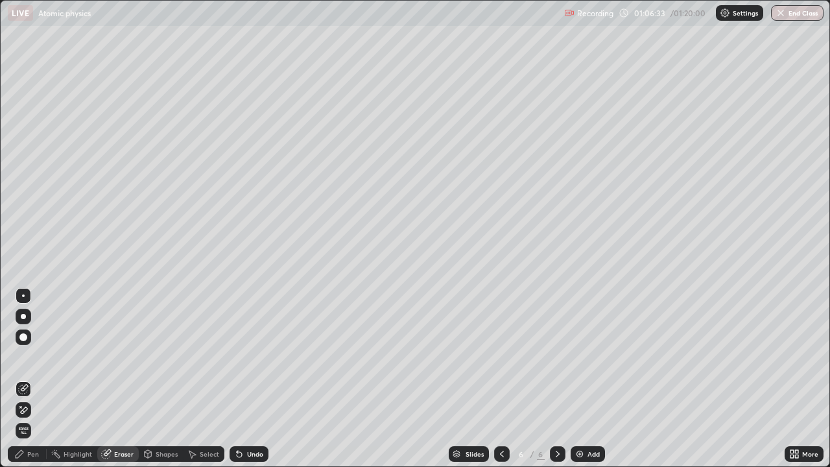
click at [34, 357] on div "Pen" at bounding box center [33, 454] width 12 height 6
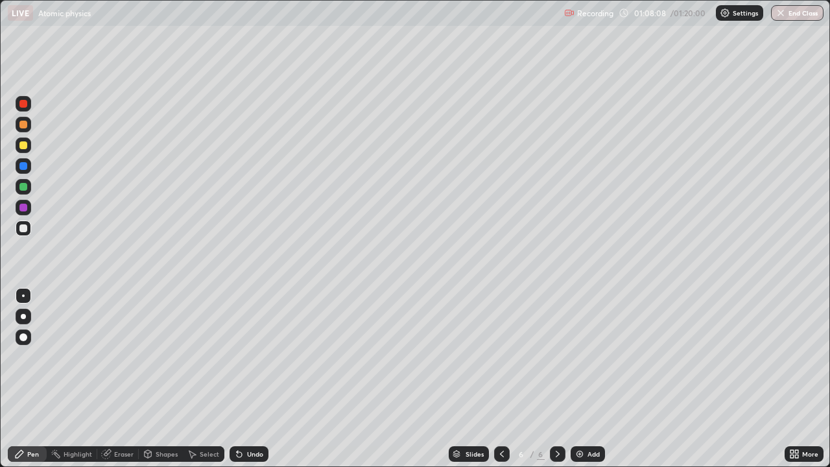
click at [123, 357] on div "Eraser" at bounding box center [123, 454] width 19 height 6
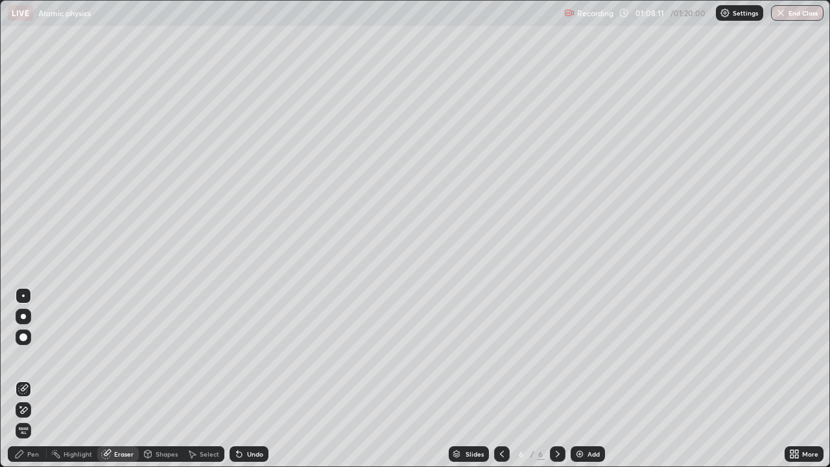
click at [38, 357] on div "Pen" at bounding box center [27, 454] width 39 height 16
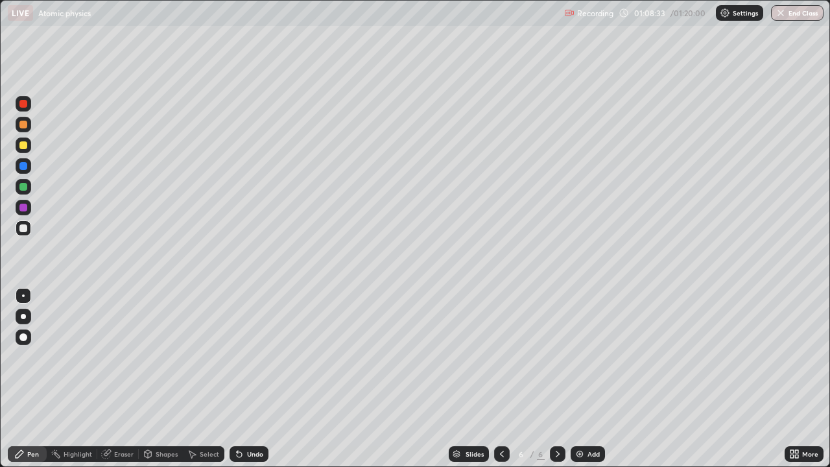
click at [123, 357] on div "Eraser" at bounding box center [123, 454] width 19 height 6
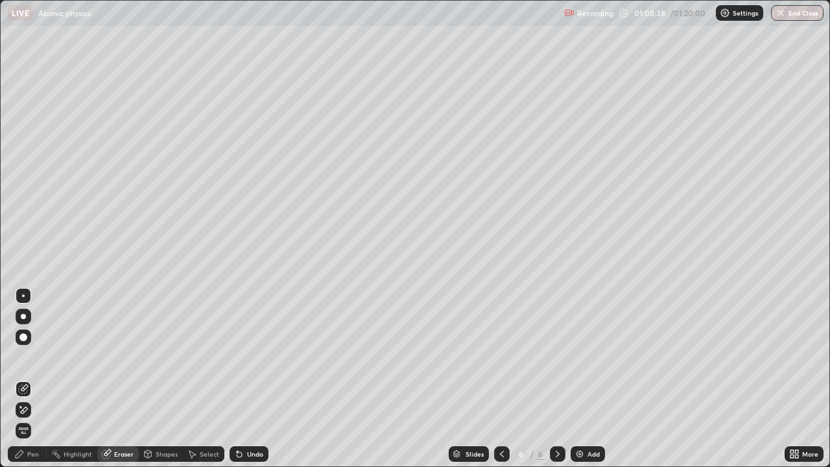
click at [36, 357] on div "Pen" at bounding box center [27, 454] width 39 height 16
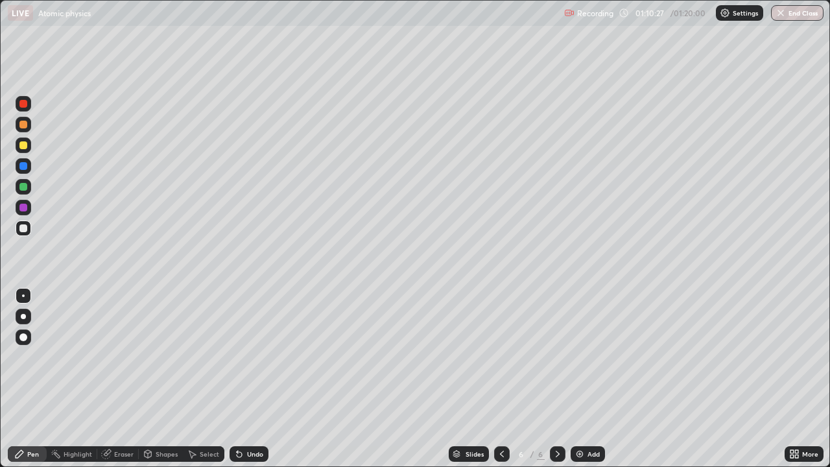
click at [587, 357] on div "Add" at bounding box center [593, 454] width 12 height 6
click at [500, 357] on icon at bounding box center [502, 454] width 10 height 10
click at [578, 357] on img at bounding box center [579, 454] width 10 height 10
click at [255, 357] on div "Undo" at bounding box center [255, 454] width 16 height 6
click at [249, 357] on div "Undo" at bounding box center [248, 454] width 39 height 16
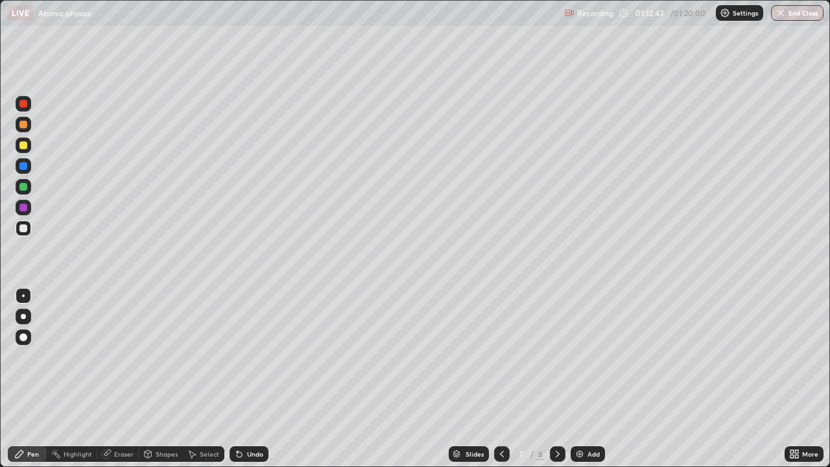
click at [255, 357] on div "Undo" at bounding box center [248, 454] width 39 height 16
click at [251, 357] on div "Undo" at bounding box center [255, 454] width 16 height 6
click at [119, 357] on div "Eraser" at bounding box center [117, 454] width 41 height 16
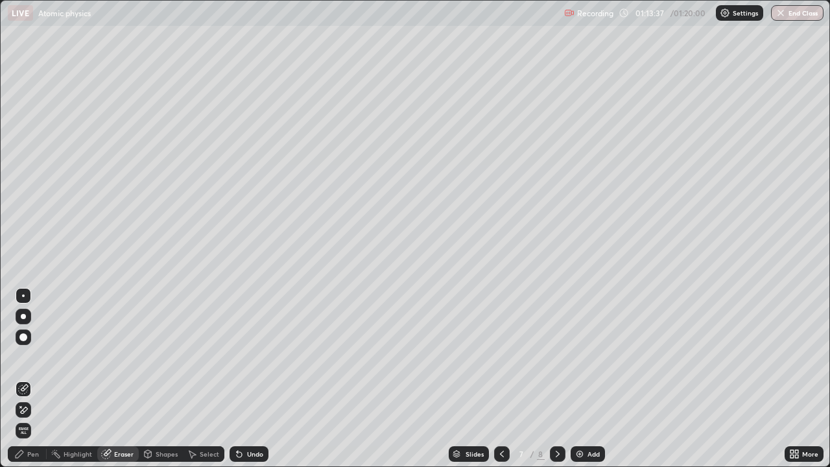
click at [30, 357] on div "Pen" at bounding box center [33, 454] width 12 height 6
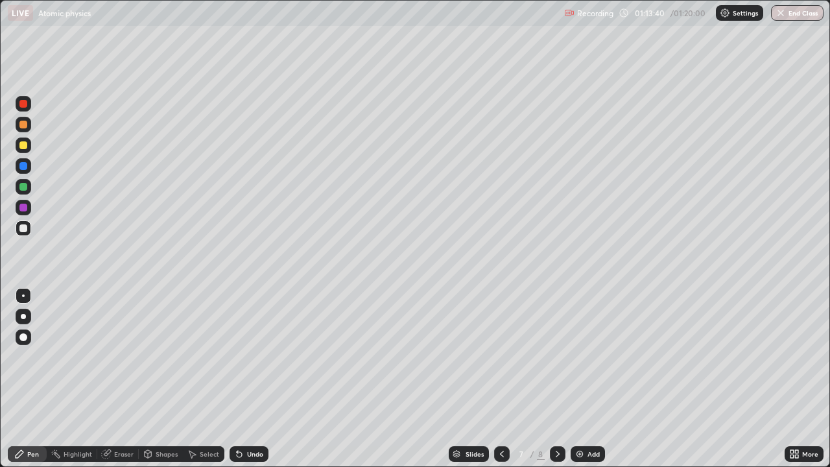
click at [111, 357] on div "Eraser" at bounding box center [117, 454] width 41 height 16
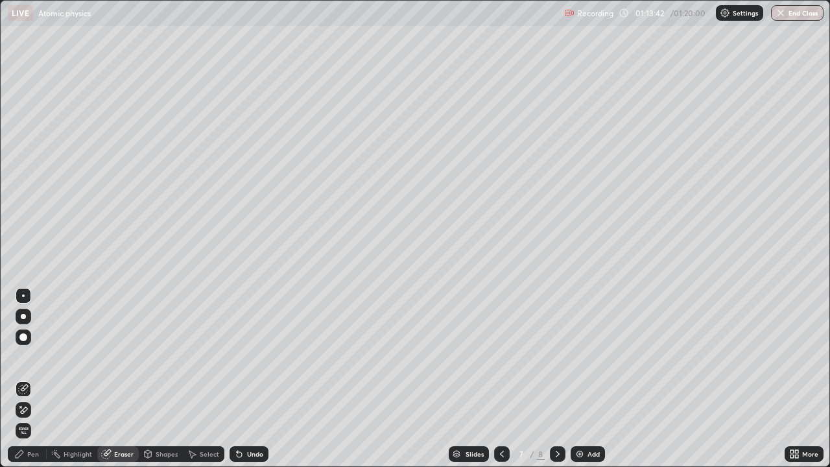
click at [23, 357] on div "Pen" at bounding box center [27, 454] width 39 height 16
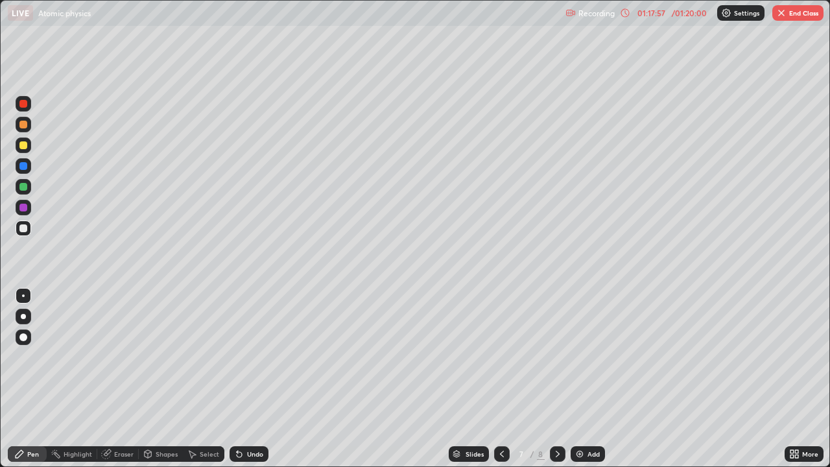
click at [247, 357] on div "Undo" at bounding box center [255, 454] width 16 height 6
click at [251, 357] on div "Undo" at bounding box center [255, 454] width 16 height 6
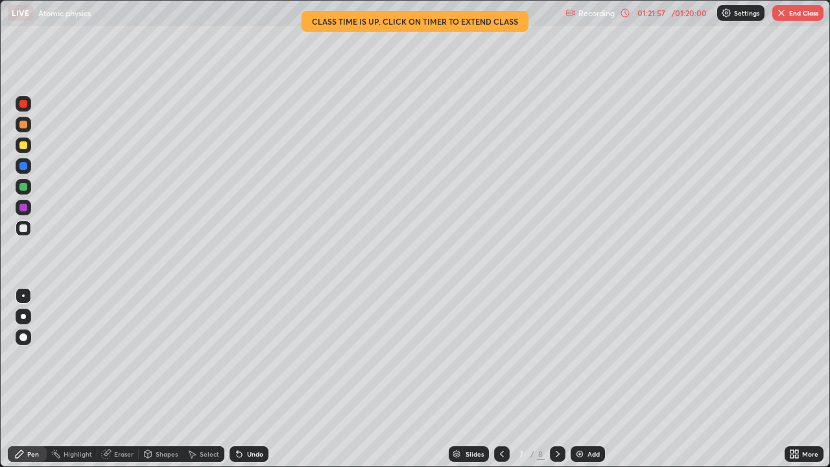
click at [128, 357] on div "Eraser" at bounding box center [123, 454] width 19 height 6
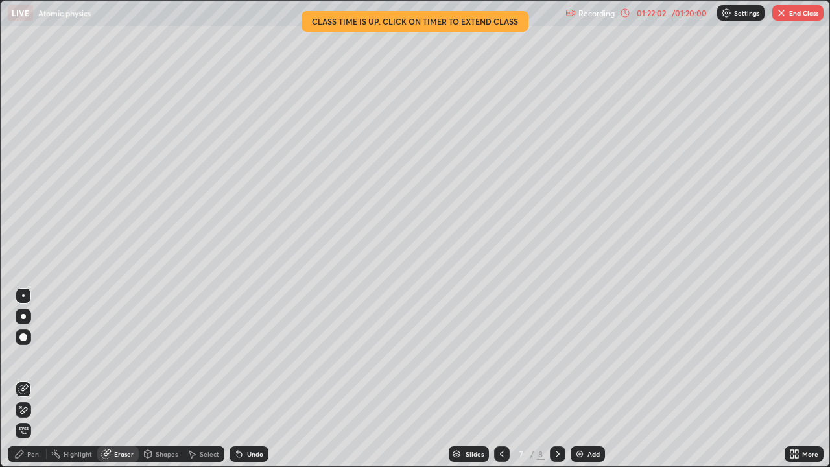
click at [40, 357] on div "Pen" at bounding box center [27, 454] width 39 height 16
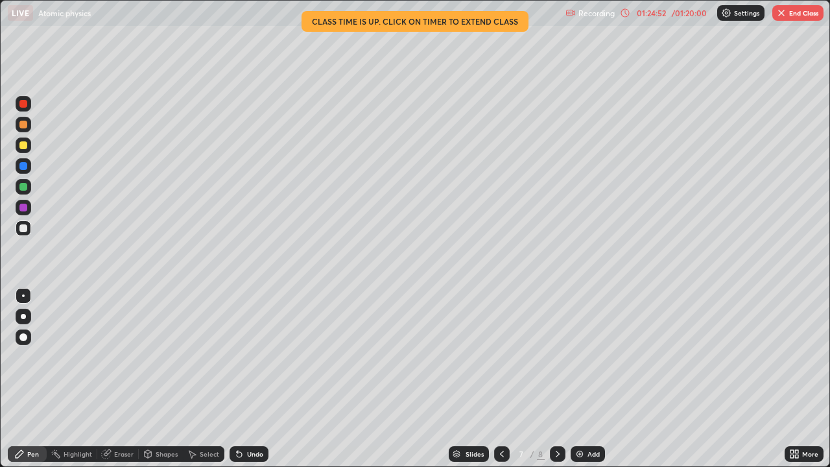
click at [795, 14] on button "End Class" at bounding box center [797, 13] width 51 height 16
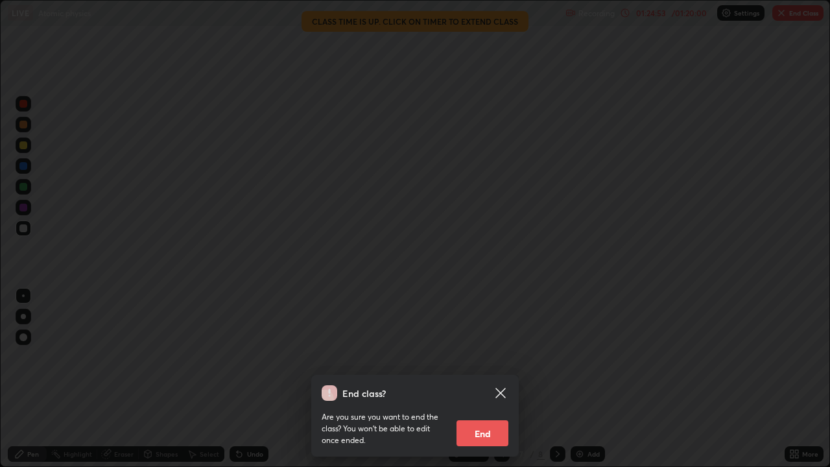
click at [493, 357] on button "End" at bounding box center [482, 433] width 52 height 26
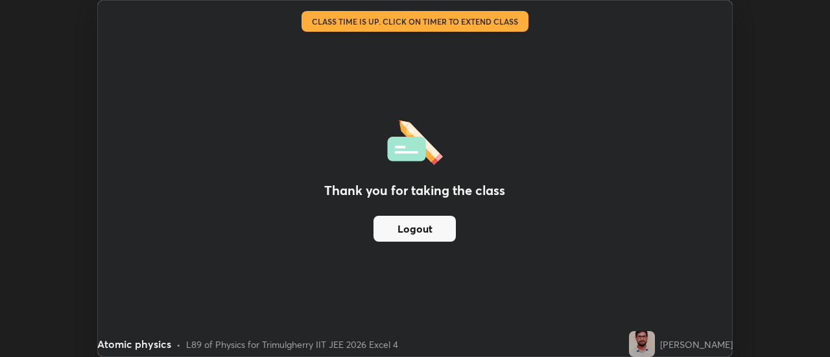
scroll to position [64472, 63999]
